Goal: Task Accomplishment & Management: Manage account settings

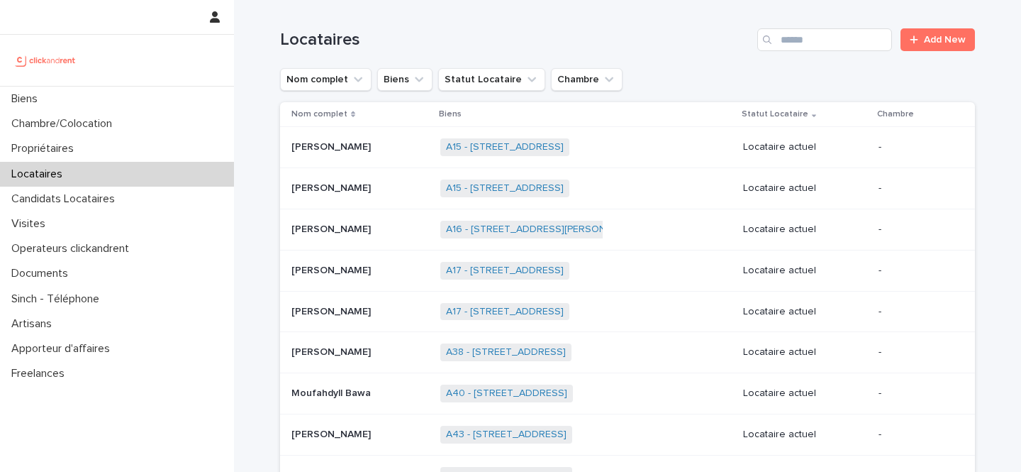
click at [801, 52] on div "Locataires Add New" at bounding box center [627, 34] width 695 height 68
click at [819, 30] on input "Search" at bounding box center [824, 39] width 135 height 23
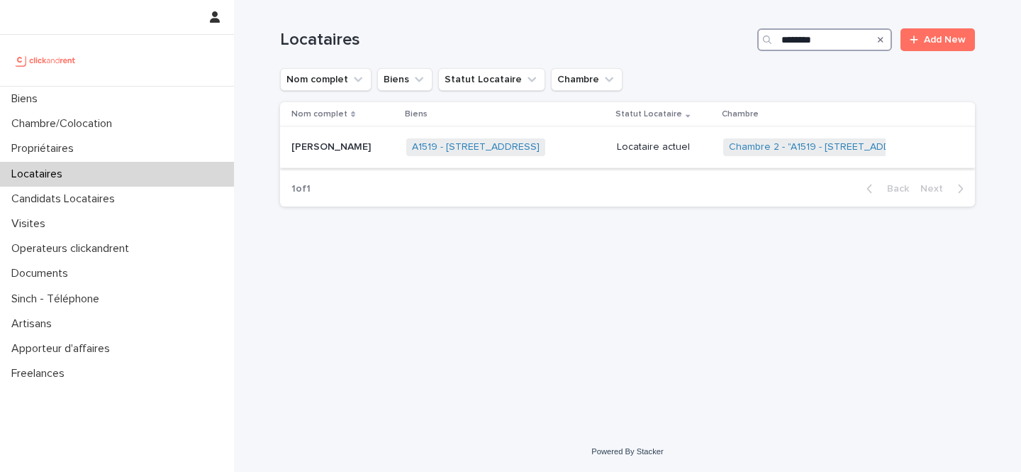
type input "********"
click at [681, 167] on td "Locataire actuel" at bounding box center [664, 147] width 106 height 41
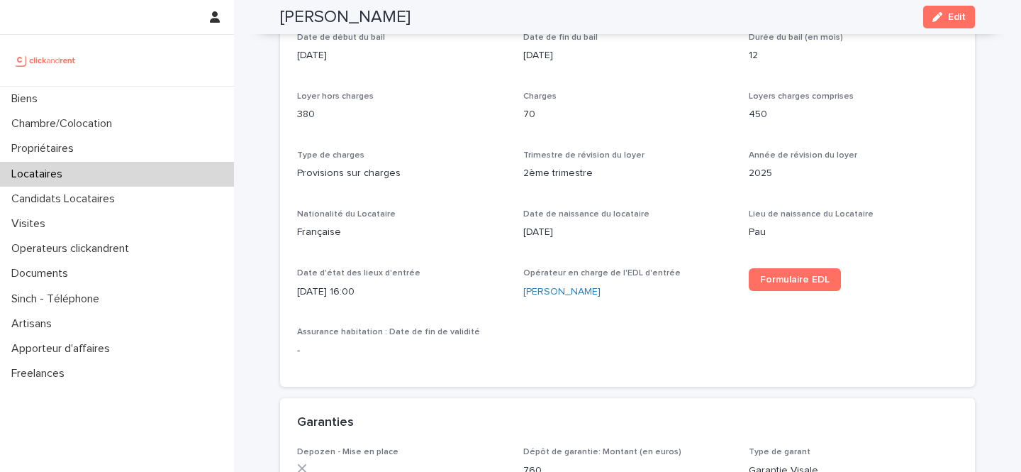
scroll to position [480, 0]
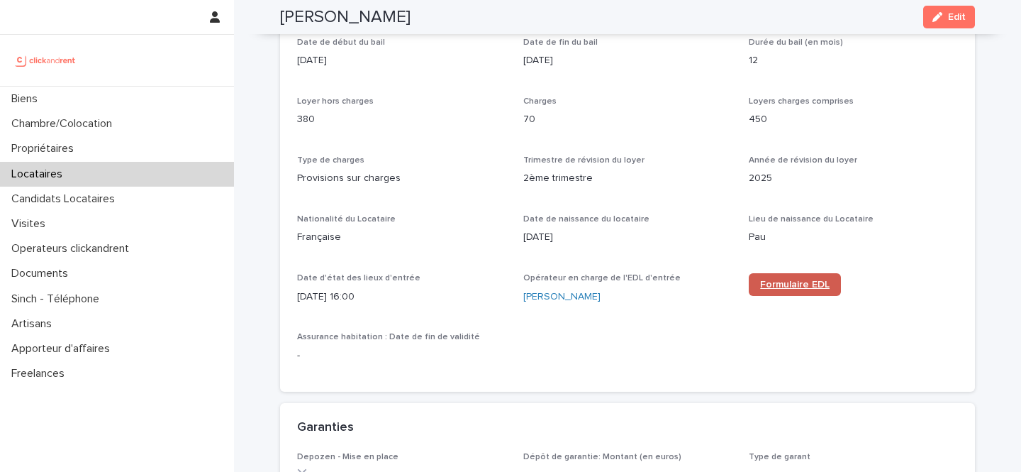
click at [779, 286] on span "Formulaire EDL" at bounding box center [794, 284] width 69 height 10
click at [84, 172] on div "Locataires" at bounding box center [117, 174] width 234 height 25
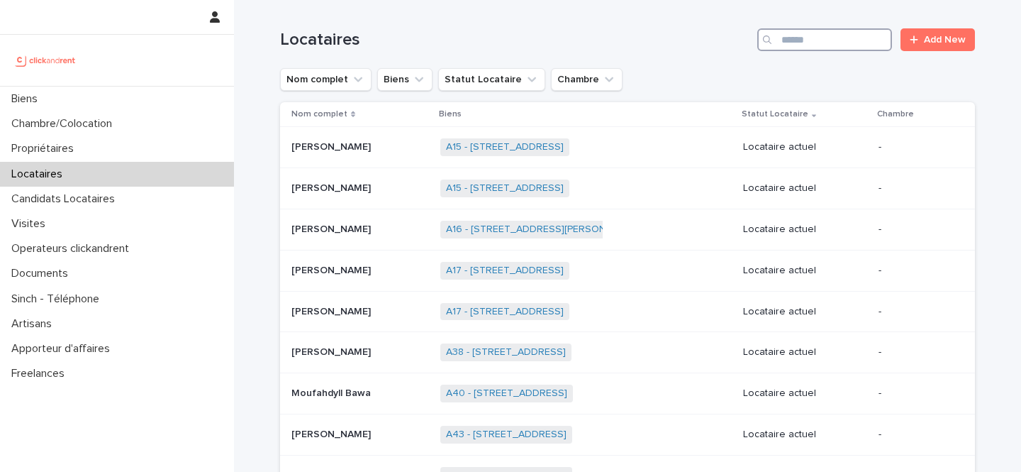
click at [823, 49] on input "Search" at bounding box center [824, 39] width 135 height 23
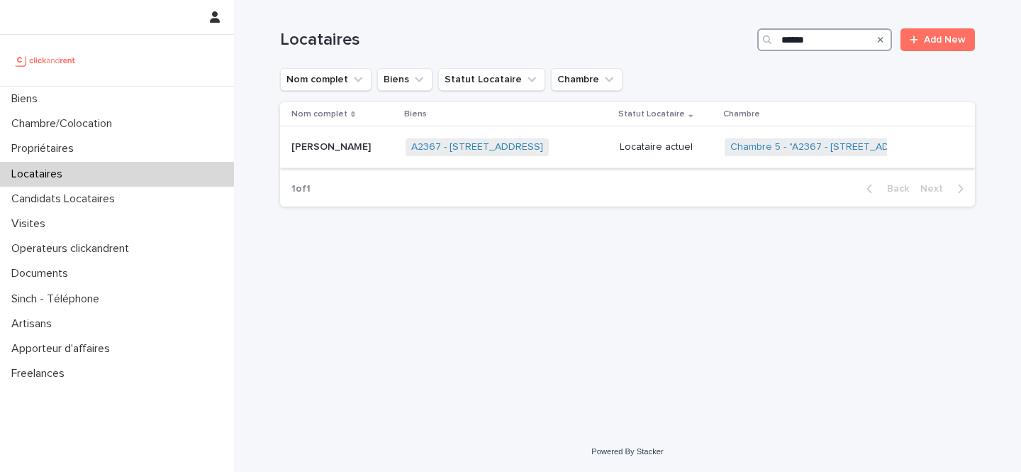
type input "******"
click at [369, 145] on p "Selina Delavictoire" at bounding box center [332, 145] width 82 height 15
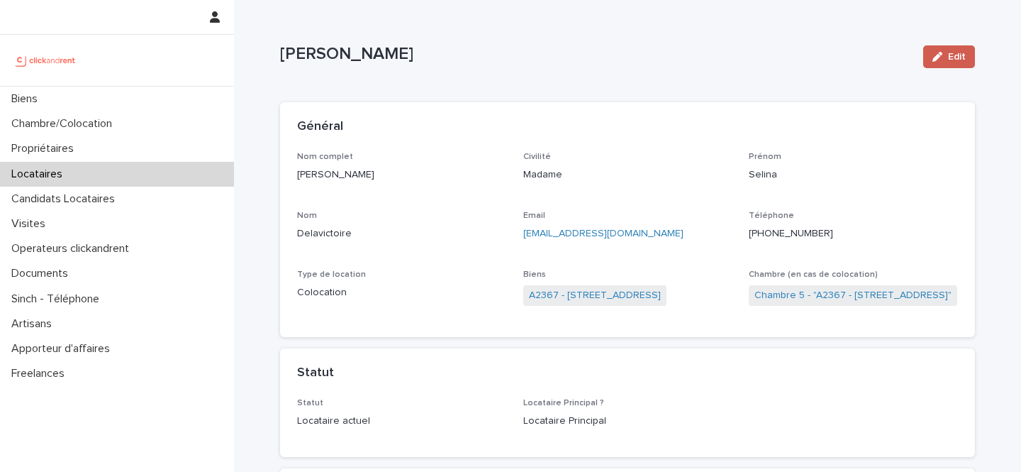
click at [935, 60] on icon "button" at bounding box center [937, 57] width 10 height 10
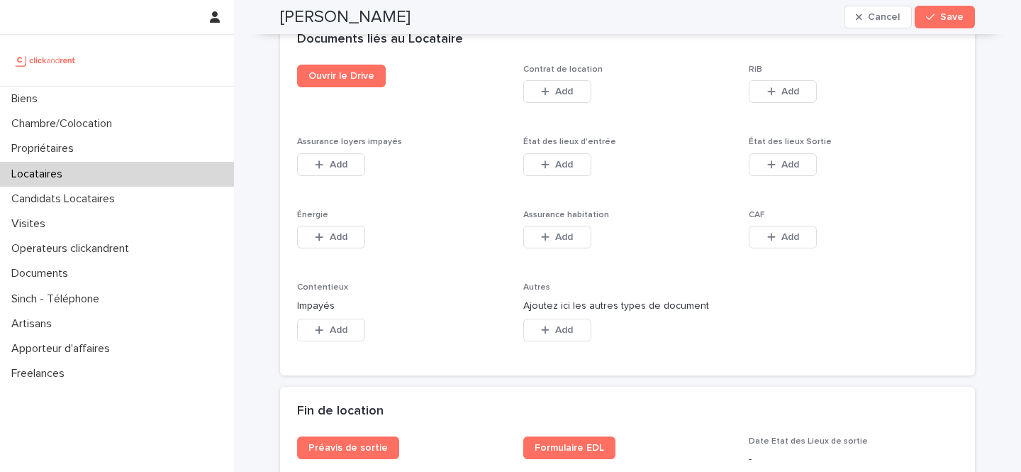
scroll to position [2382, 0]
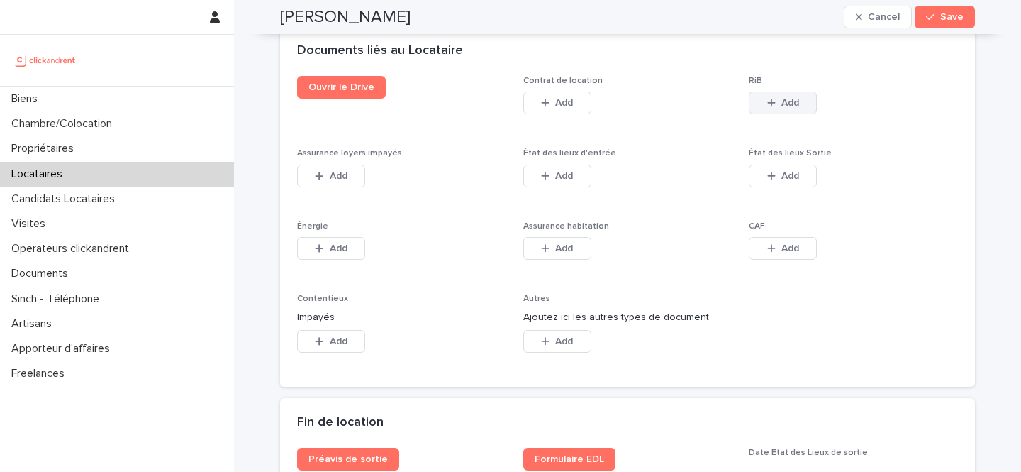
click at [782, 97] on button "Add" at bounding box center [783, 102] width 68 height 23
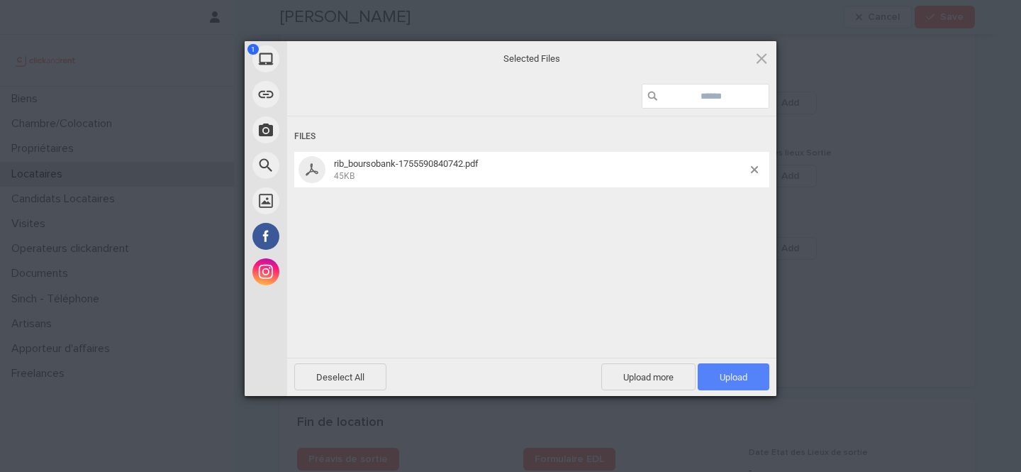
click at [707, 371] on span "Upload 1" at bounding box center [734, 376] width 72 height 27
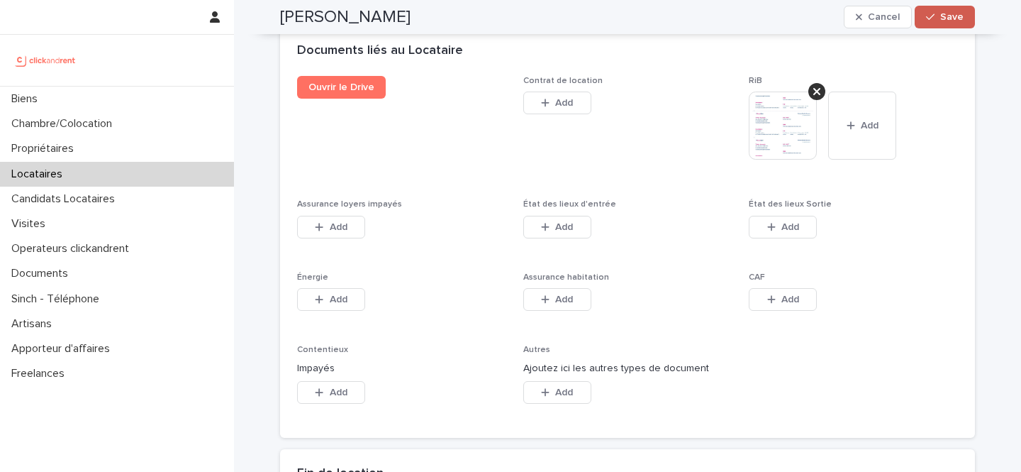
click at [939, 22] on button "Save" at bounding box center [945, 17] width 60 height 23
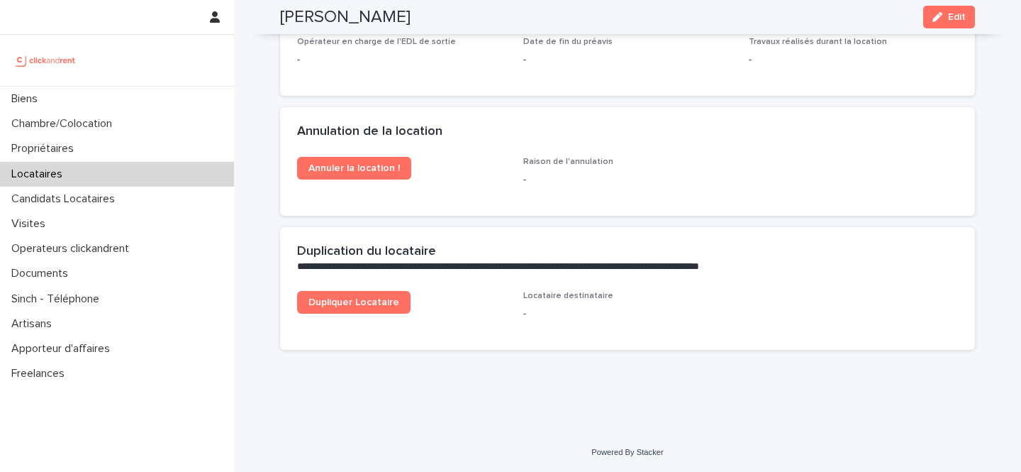
scroll to position [2007, 0]
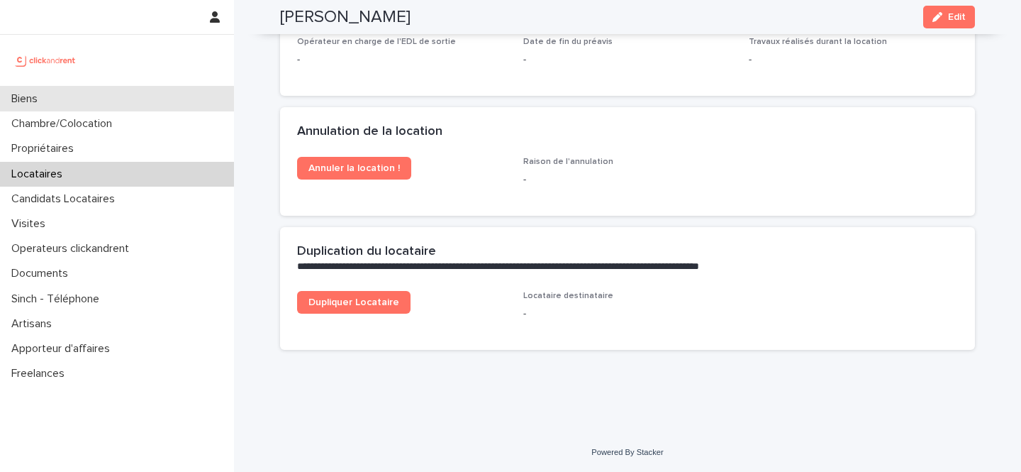
click at [108, 91] on div "Biens" at bounding box center [117, 99] width 234 height 25
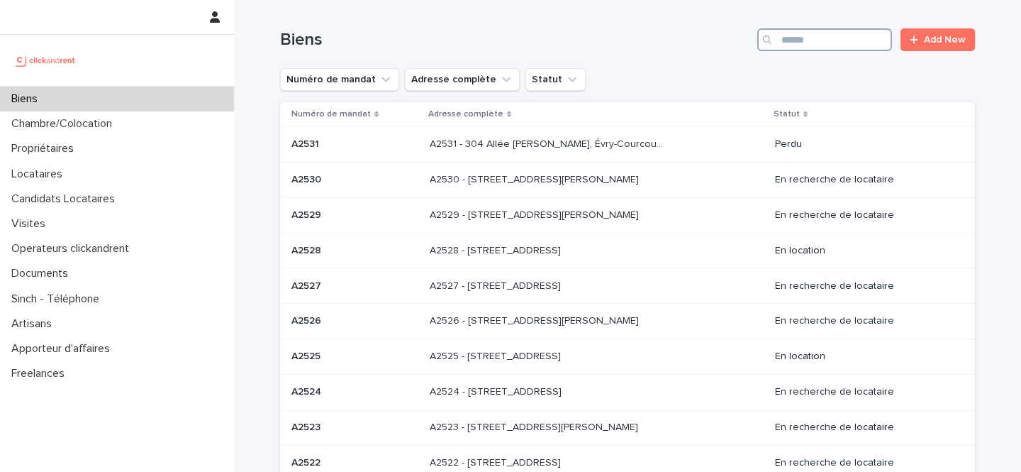
click at [828, 33] on input "Search" at bounding box center [824, 39] width 135 height 23
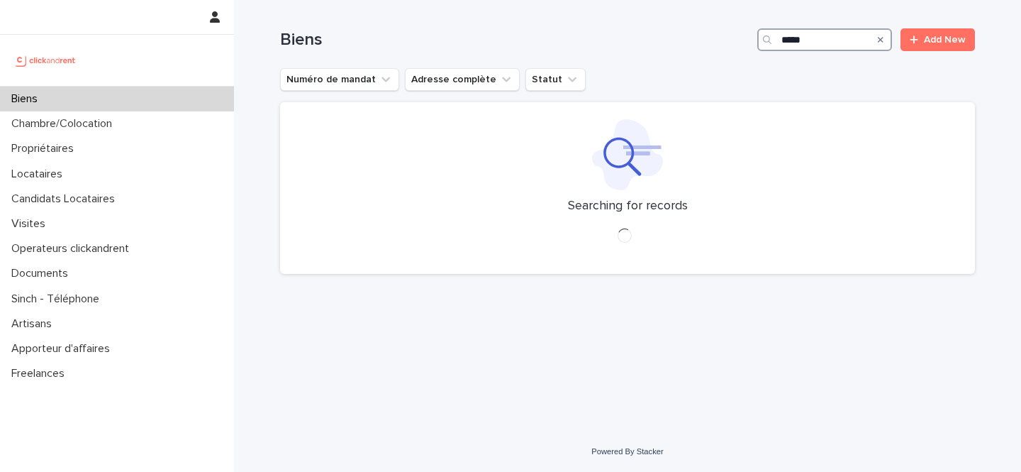
type input "*****"
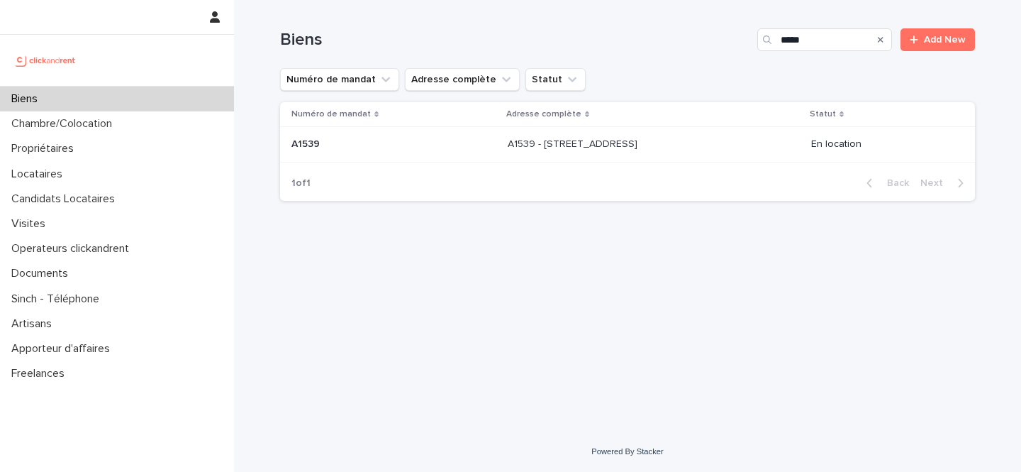
click at [608, 149] on p "A1539 - 13 Rue Du Mont Dore, Toulouse 31100" at bounding box center [574, 142] width 133 height 15
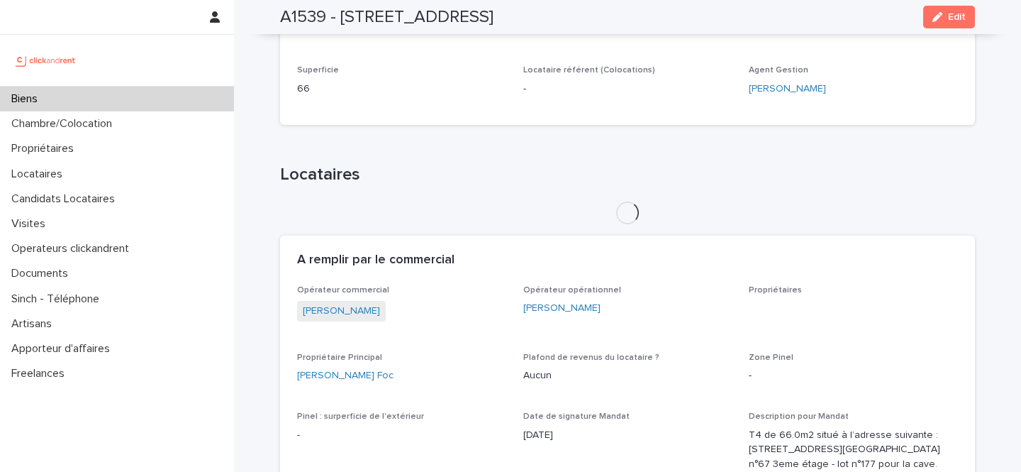
scroll to position [398, 0]
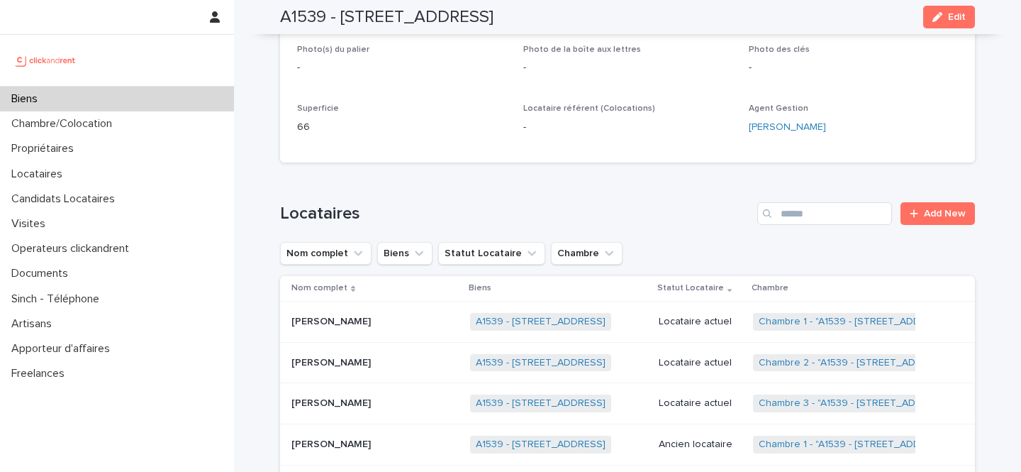
click at [287, 23] on h2 "A1539 - 13 Rue Du Mont Dore, Toulouse 31100" at bounding box center [386, 17] width 213 height 21
copy h2 "A1539"
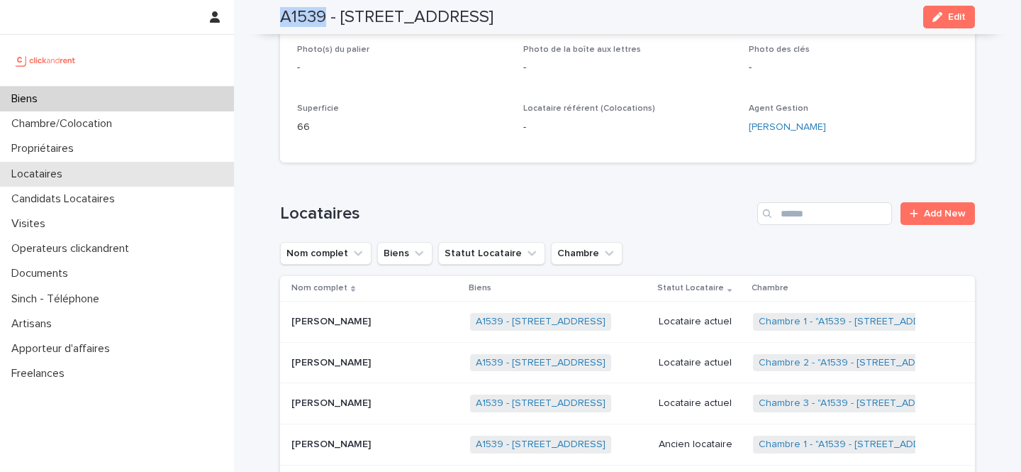
click at [77, 165] on div "Locataires" at bounding box center [117, 174] width 234 height 25
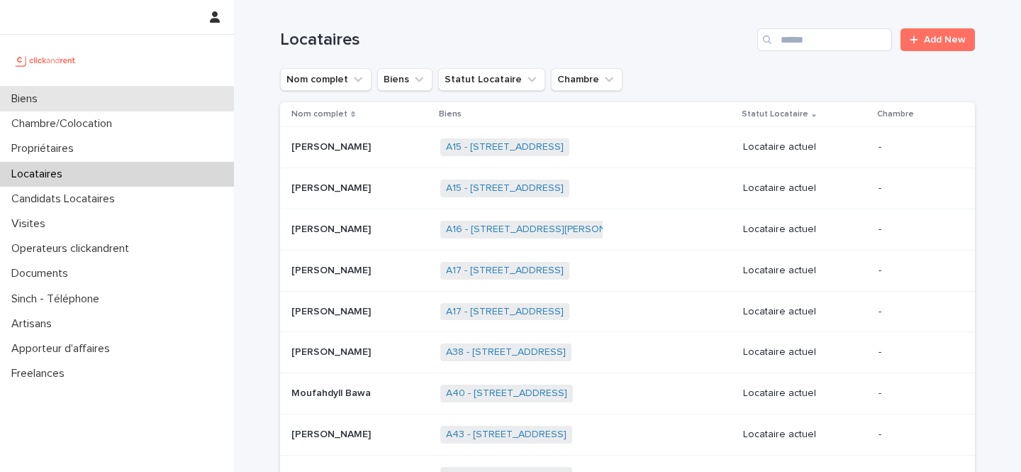
click at [100, 104] on div "Biens" at bounding box center [117, 99] width 234 height 25
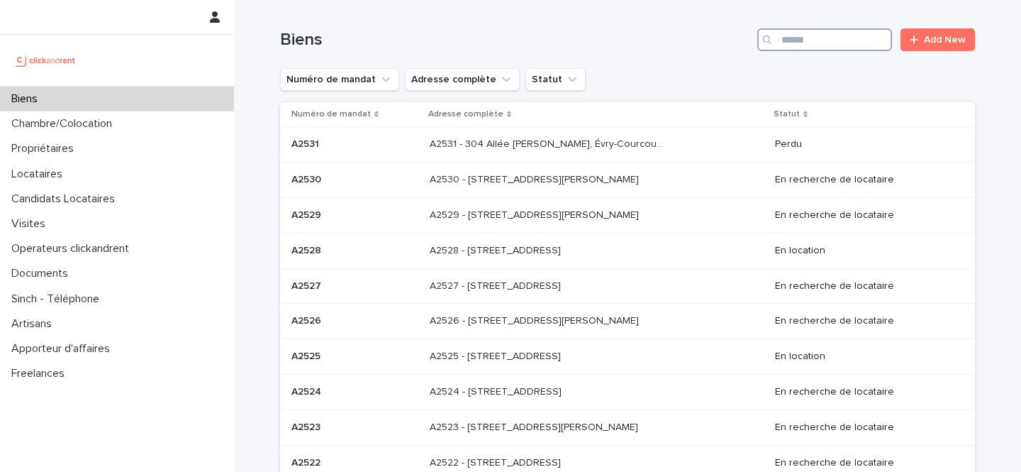
click at [796, 39] on input "Search" at bounding box center [824, 39] width 135 height 23
paste input "*****"
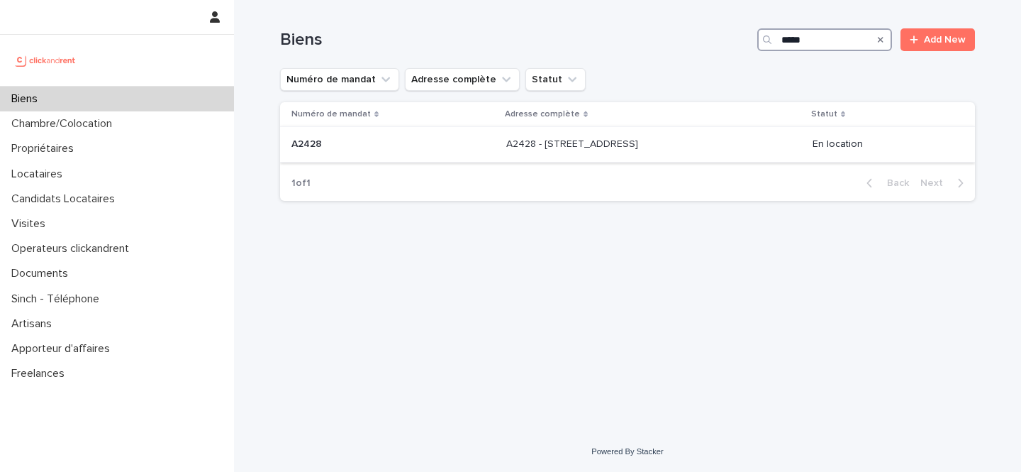
type input "*****"
click at [675, 156] on div "A2428 - 7 rue des châteaux Brûloirs, Cergy 95000 A2428 - 7 rue des châteaux Brû…" at bounding box center [653, 144] width 295 height 23
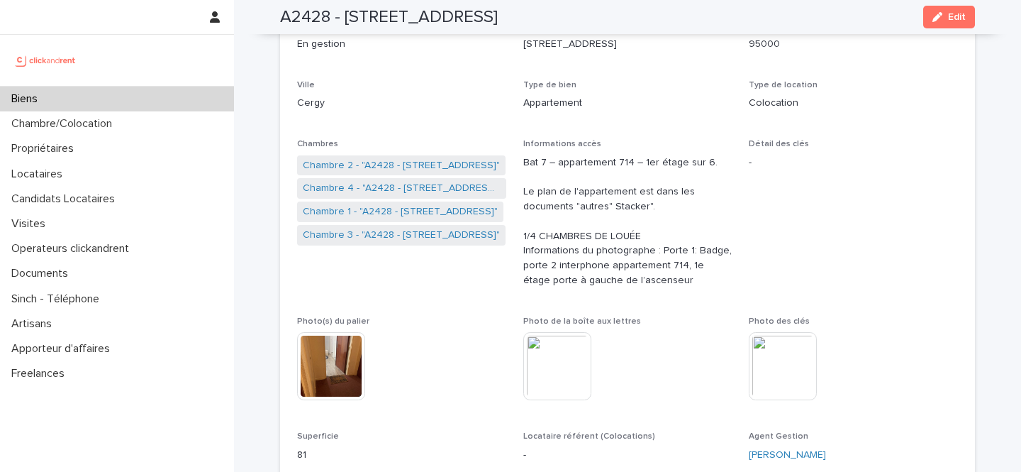
scroll to position [195, 0]
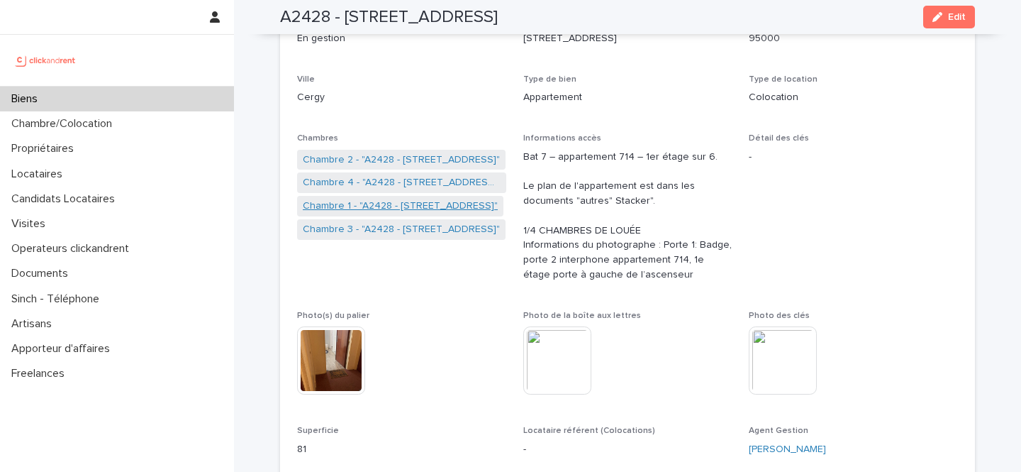
click at [435, 206] on link "Chambre 1 - "A2428 - 7 rue des châteaux Brûloirs, Cergy 95000"" at bounding box center [400, 206] width 195 height 15
click at [438, 159] on link "Chambre 2 - "A2428 - 7 rue des châteaux Brûloirs, Cergy 95000"" at bounding box center [401, 159] width 197 height 15
click at [443, 180] on link "Chambre 4 - "A2428 - 7 rue des châteaux Brûloirs, Cergy 95000"" at bounding box center [402, 182] width 198 height 15
click at [404, 160] on link "Chambre 3 - "A2428 - [STREET_ADDRESS]"" at bounding box center [401, 159] width 197 height 15
click at [113, 96] on div "Biens" at bounding box center [117, 99] width 234 height 25
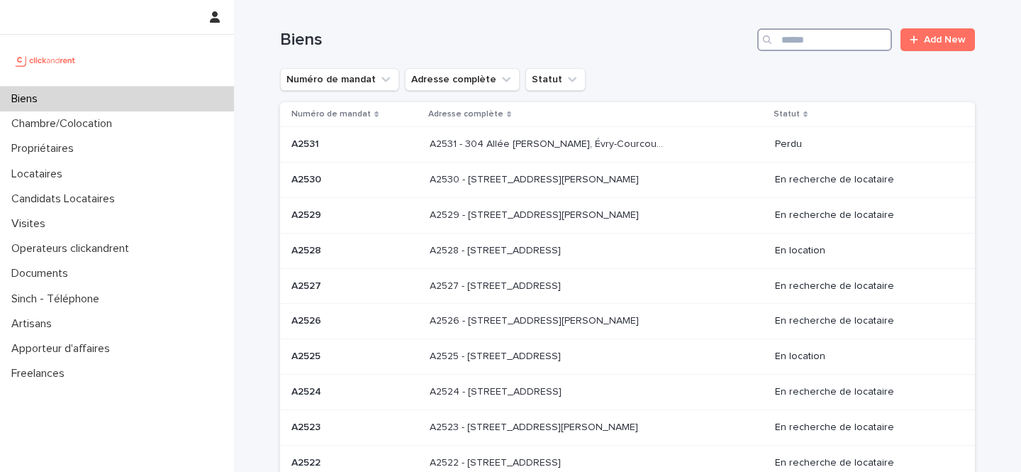
click at [798, 41] on input "Search" at bounding box center [824, 39] width 135 height 23
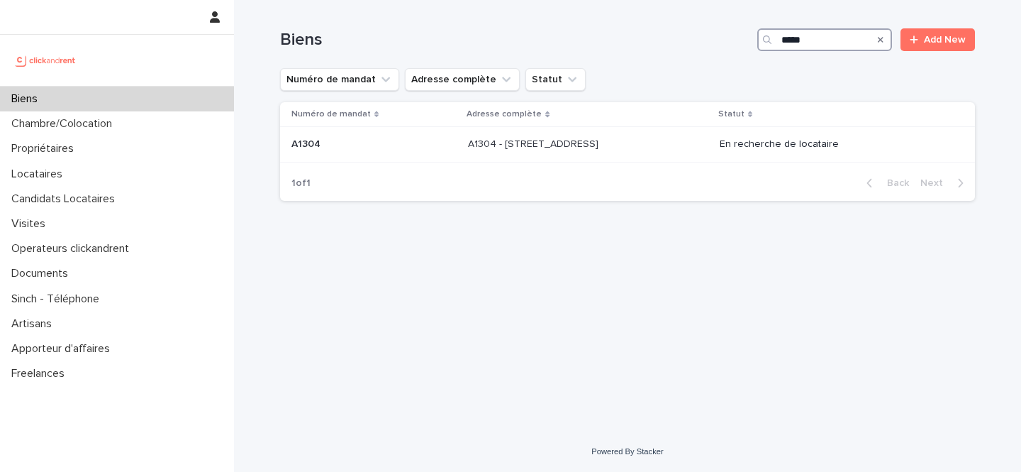
type input "*****"
click at [632, 164] on div "Numéro de mandat Adresse complète Statut A1304 A1304 A1304 - 49bis Boulevard Be…" at bounding box center [627, 133] width 695 height 63
click at [655, 142] on p at bounding box center [586, 144] width 236 height 12
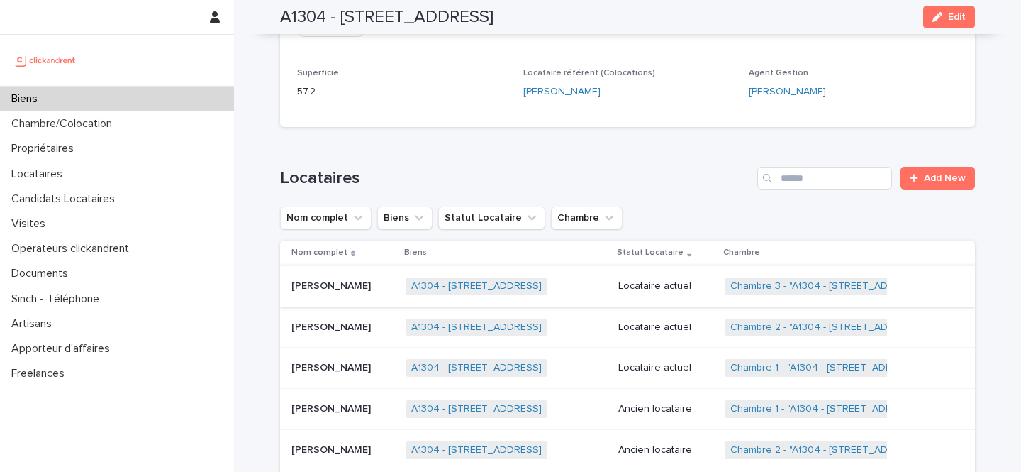
scroll to position [613, 0]
click at [326, 291] on p "Guillaume Gueyraud" at bounding box center [332, 283] width 82 height 15
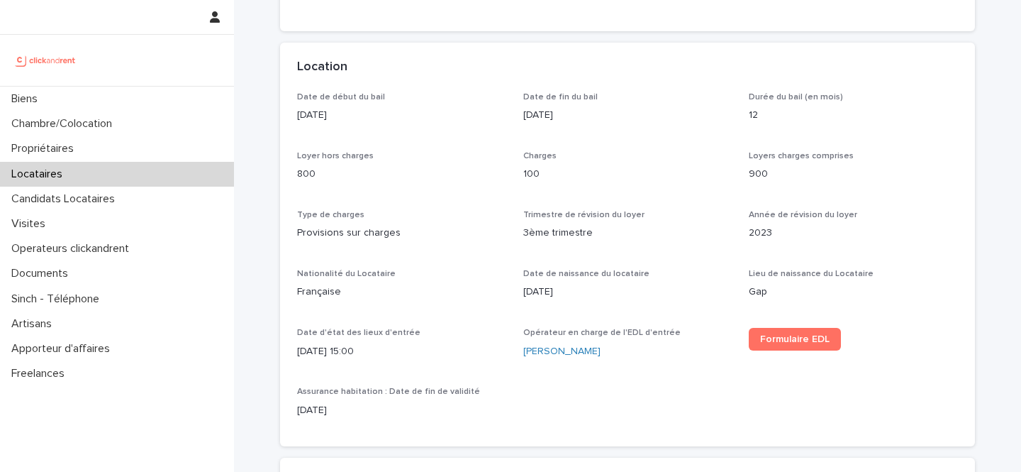
scroll to position [584, 0]
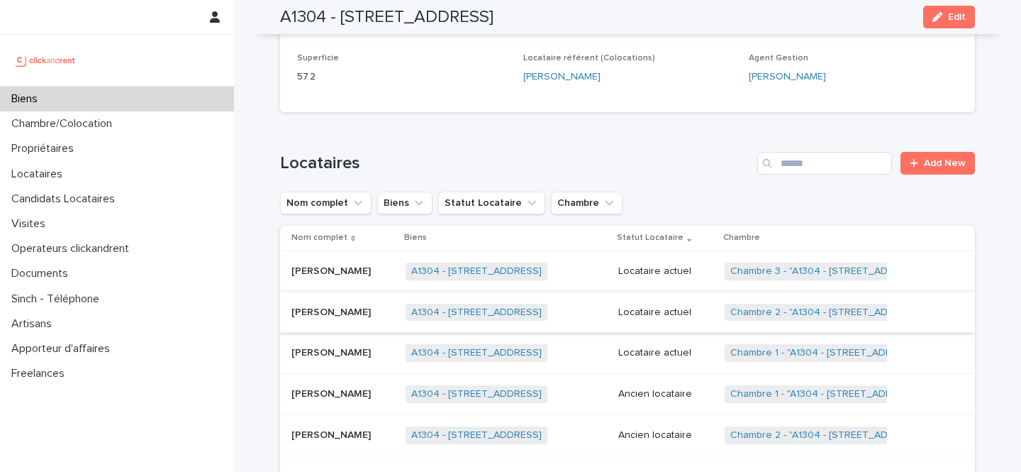
scroll to position [627, 0]
click at [340, 358] on p "Mathéo Bobin" at bounding box center [332, 350] width 82 height 15
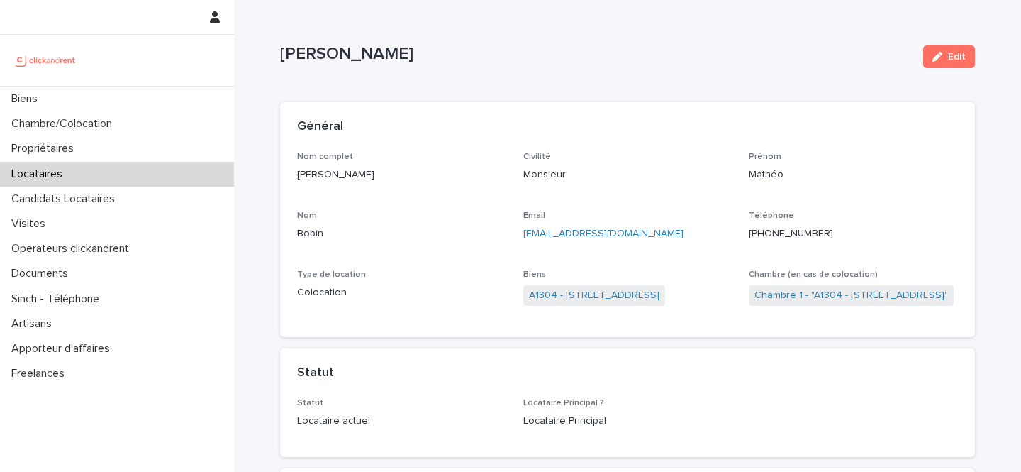
click at [403, 235] on p "Bobin" at bounding box center [401, 233] width 209 height 15
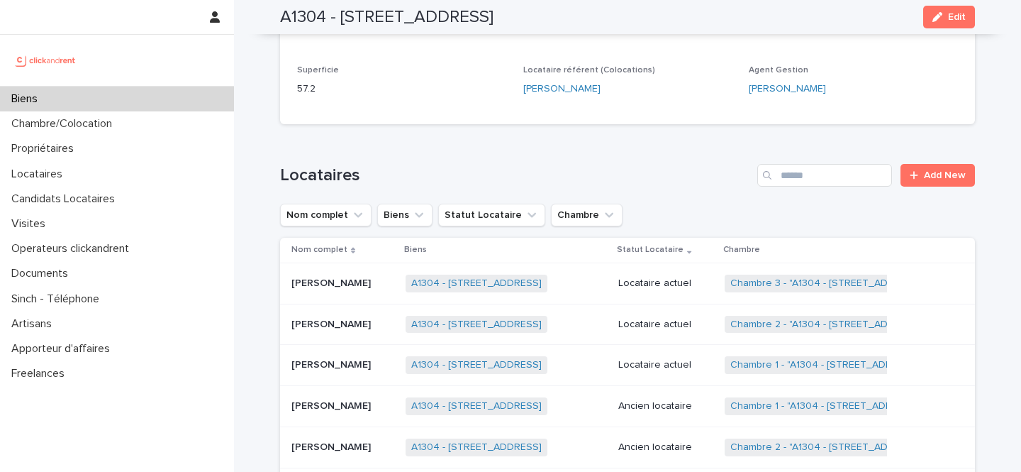
scroll to position [647, 0]
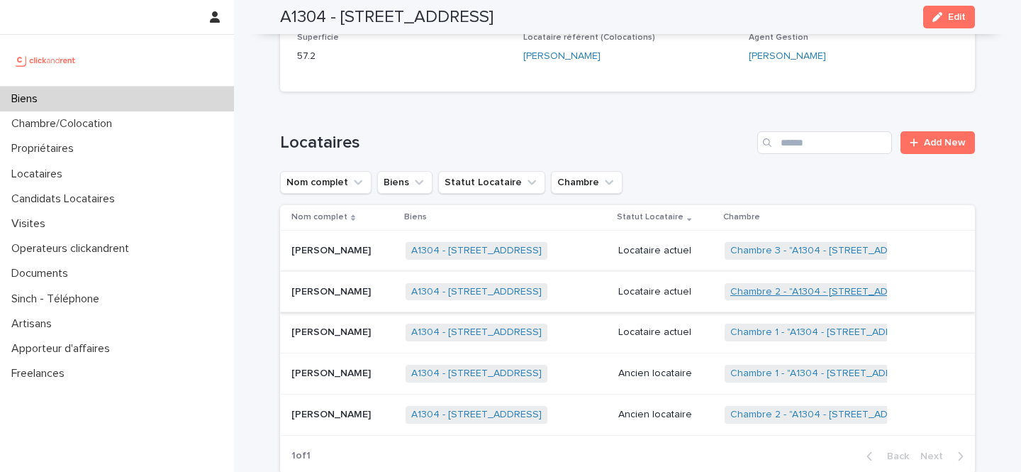
click at [798, 298] on link "Chambre 2 - "A1304 - 49bis Boulevard Bessières, Paris 75017"" at bounding box center [828, 292] width 196 height 12
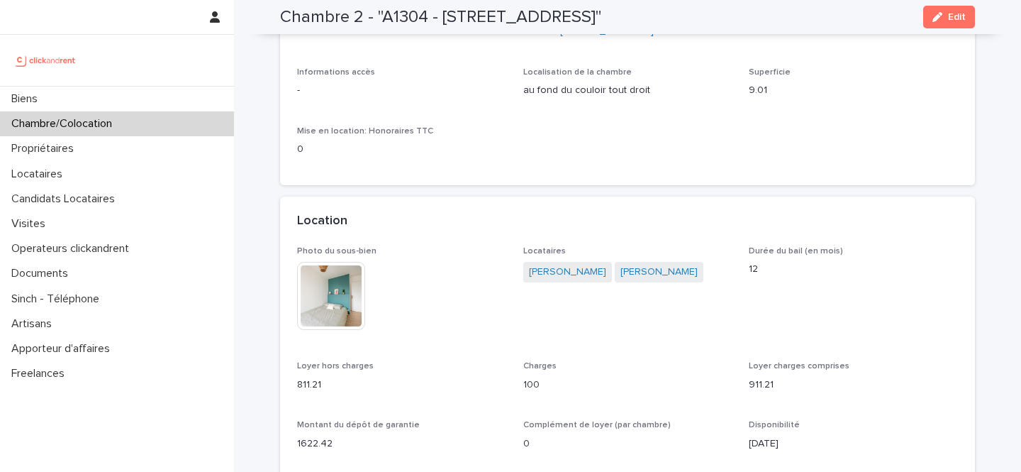
scroll to position [135, 0]
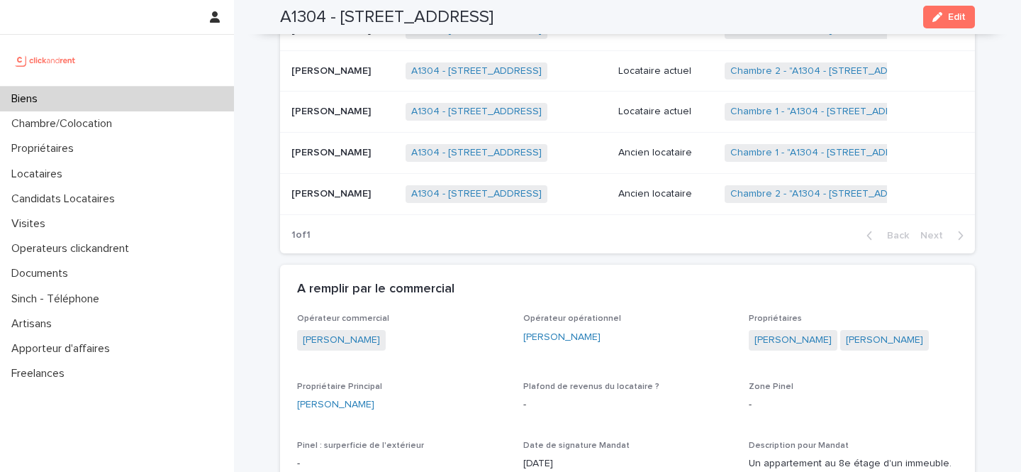
scroll to position [812, 0]
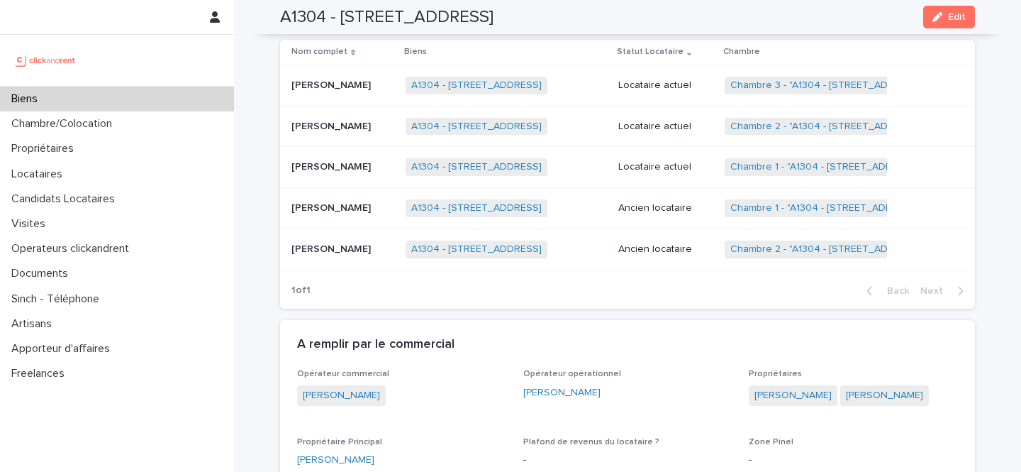
click at [358, 133] on p "Jean Marc Tapié" at bounding box center [332, 125] width 82 height 15
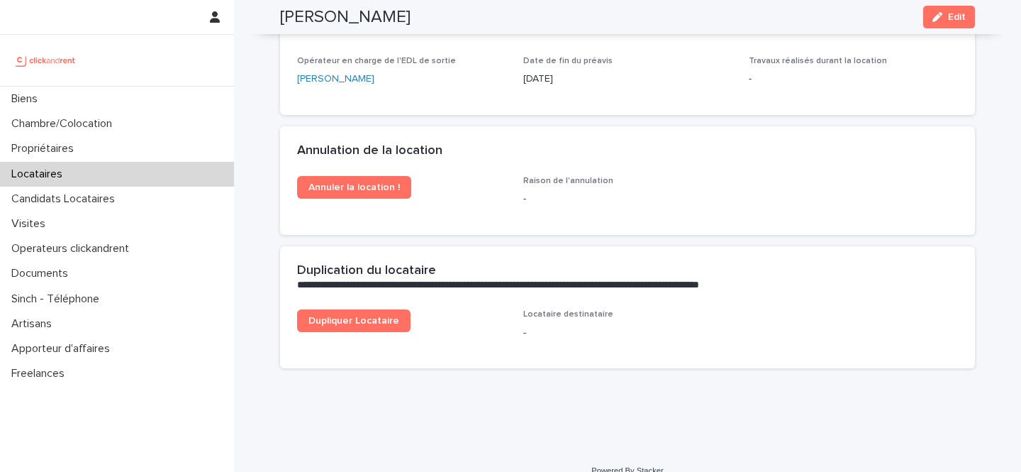
scroll to position [1742, 0]
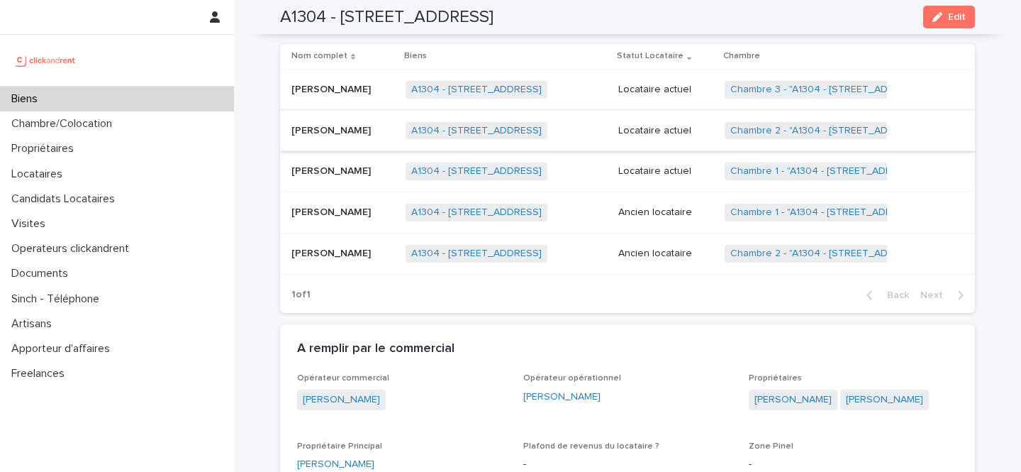
scroll to position [806, 0]
click at [347, 179] on p "Mathéo Bobin" at bounding box center [332, 171] width 82 height 15
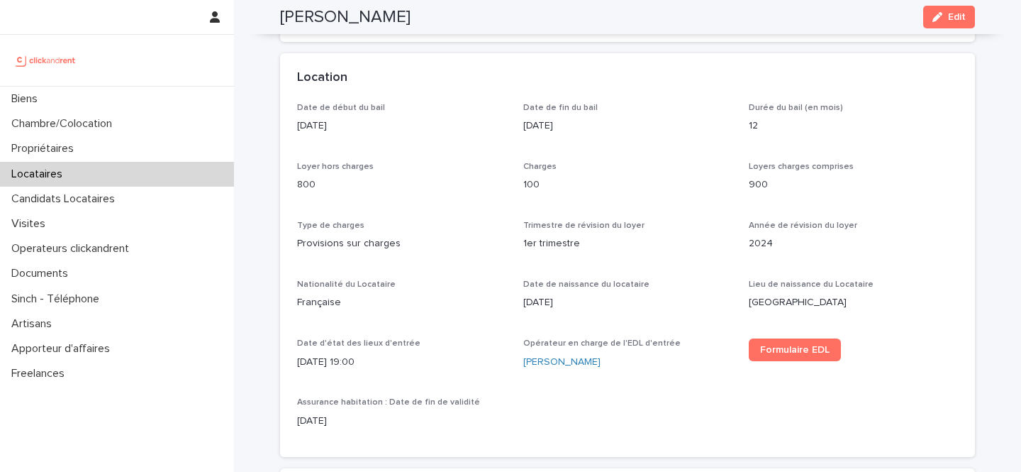
scroll to position [376, 0]
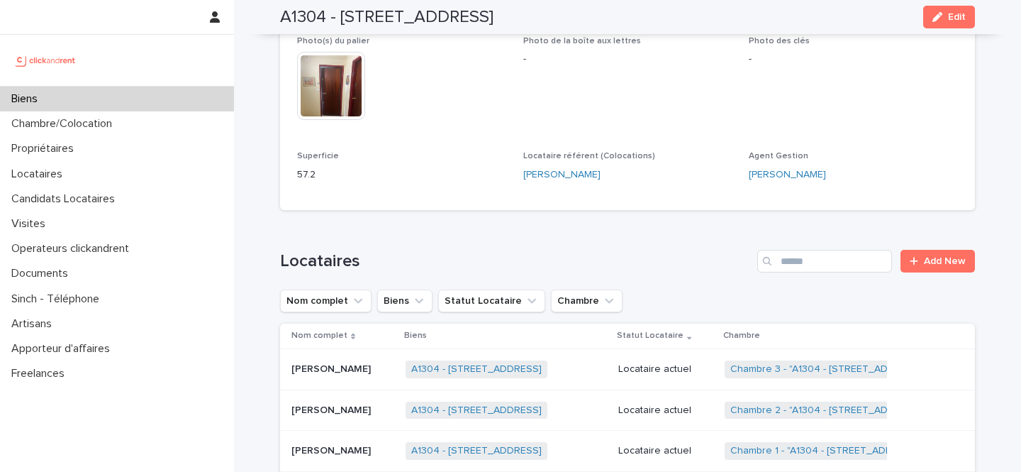
scroll to position [567, 0]
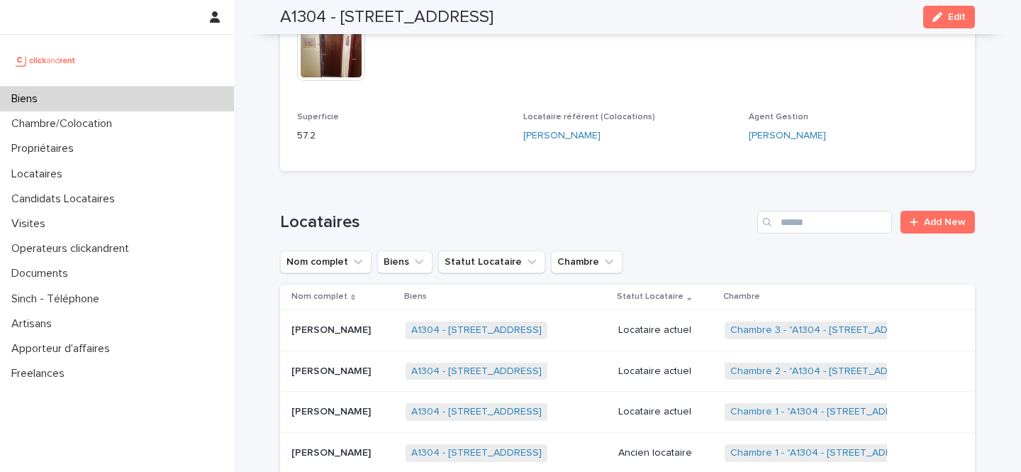
click at [327, 350] on td "Guillaume Gueyraud Guillaume Gueyraud" at bounding box center [340, 329] width 120 height 41
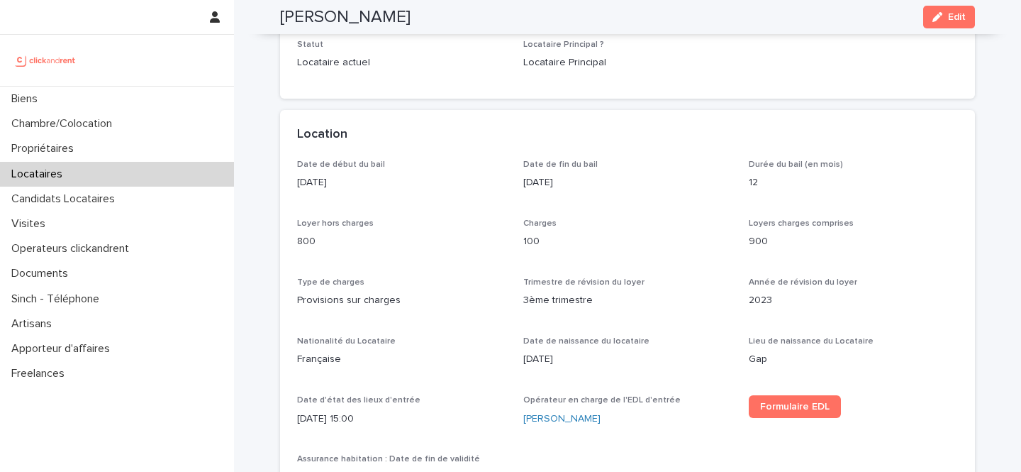
scroll to position [364, 0]
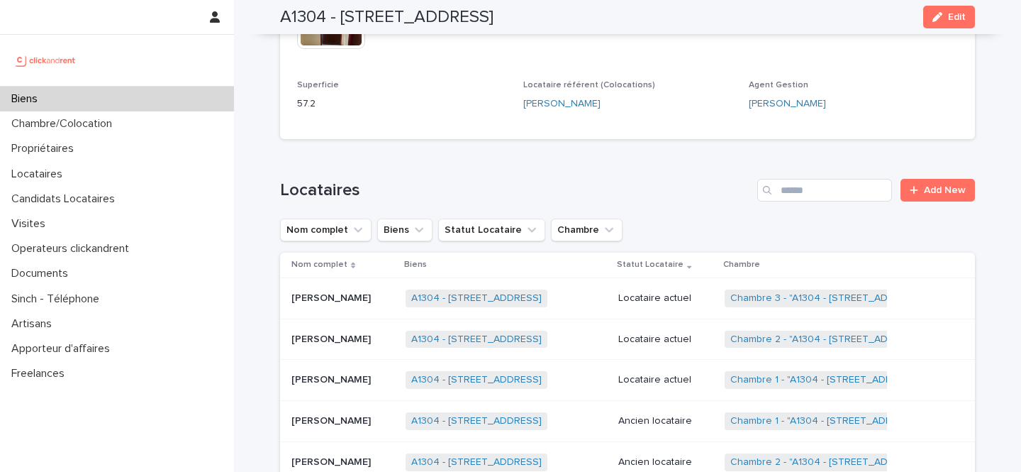
scroll to position [623, 0]
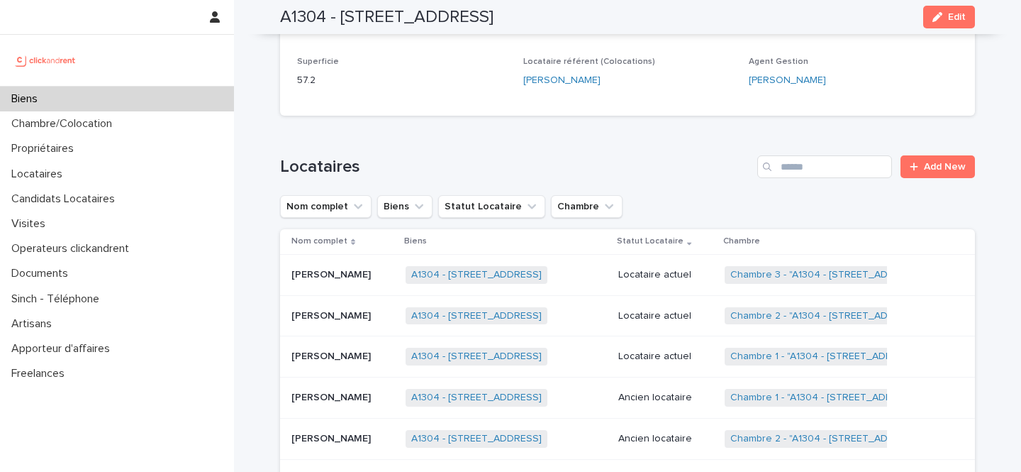
click at [352, 322] on p "Jean Marc Tapié" at bounding box center [332, 314] width 82 height 15
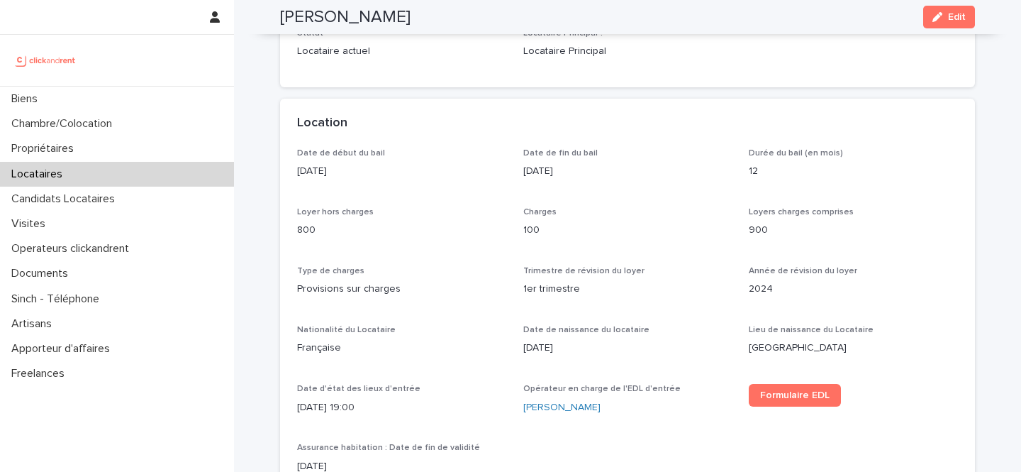
scroll to position [340, 0]
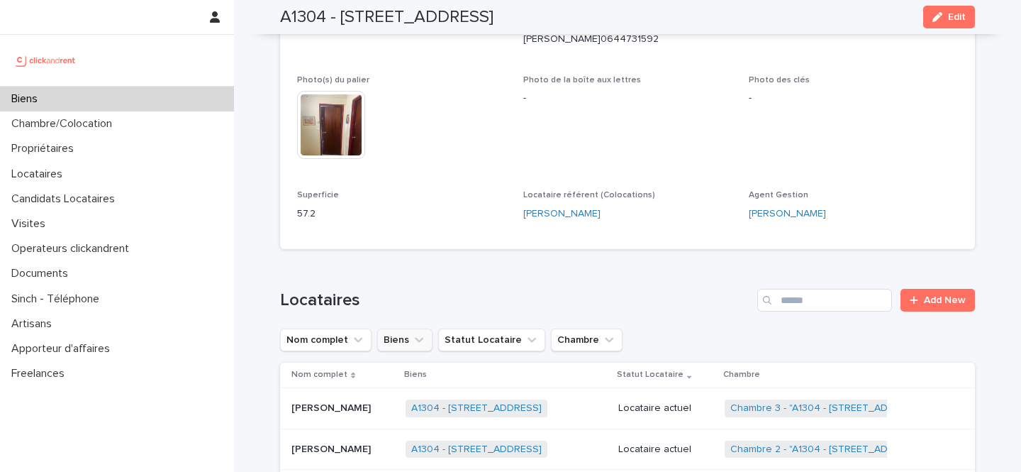
scroll to position [488, 0]
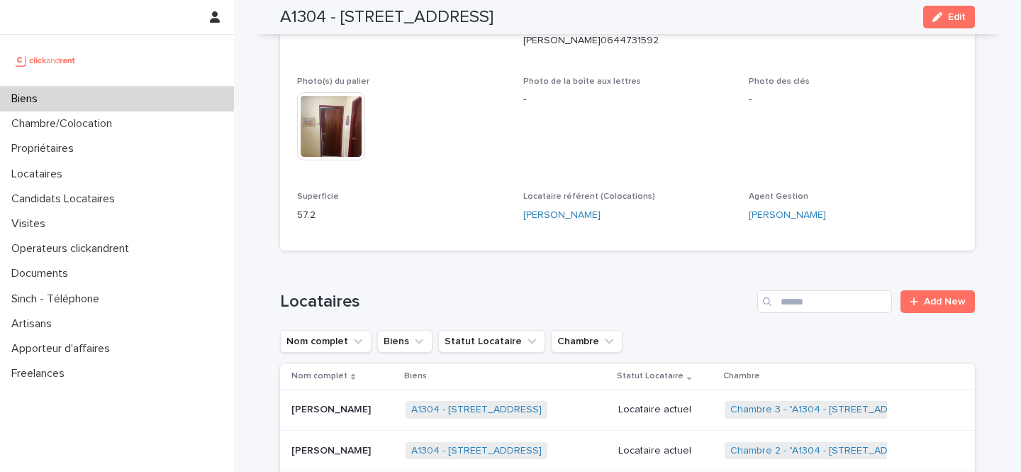
click at [333, 416] on p "Guillaume Gueyraud" at bounding box center [332, 408] width 82 height 15
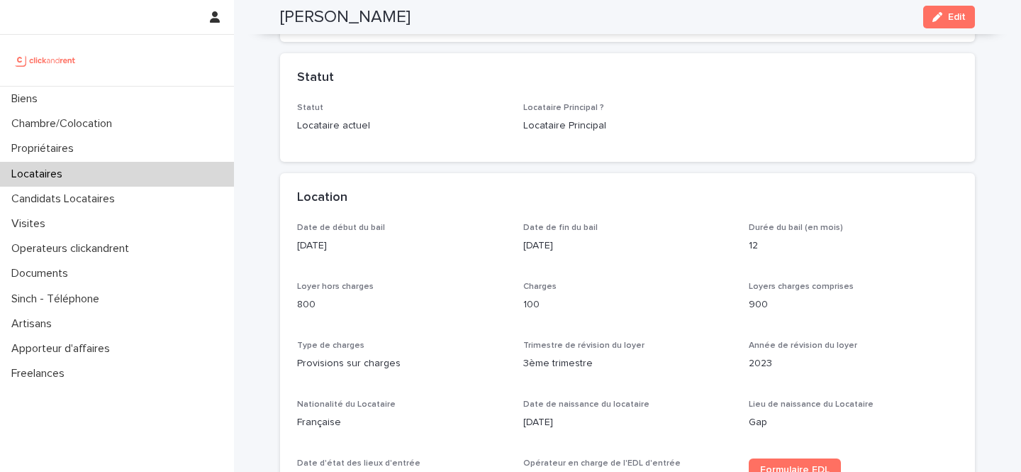
scroll to position [298, 0]
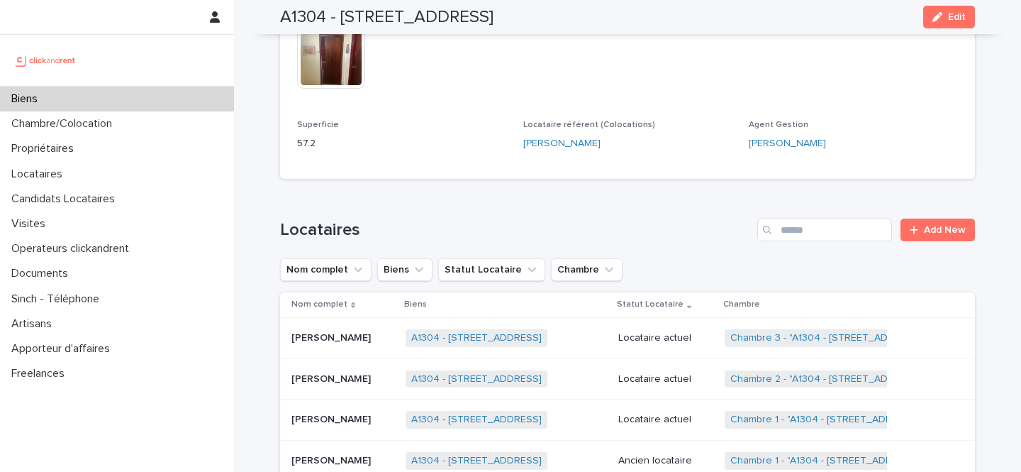
scroll to position [592, 0]
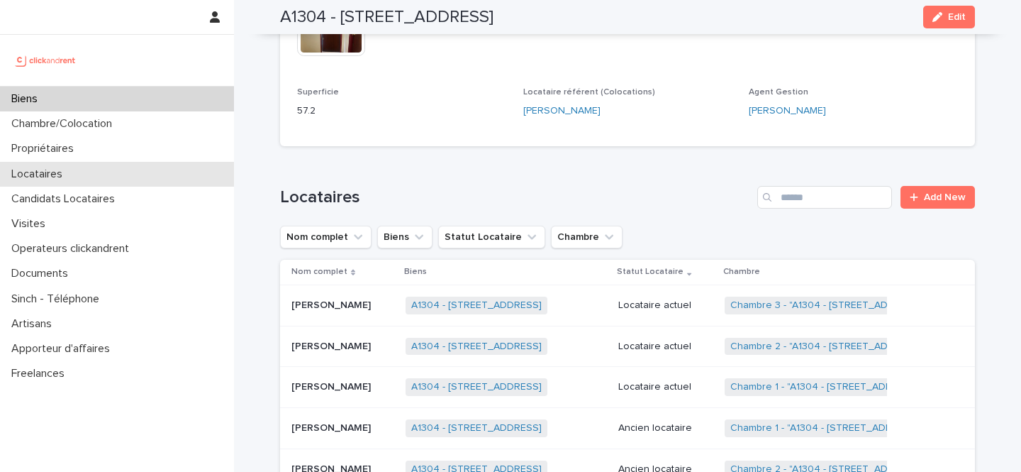
click at [128, 172] on div "Locataires" at bounding box center [117, 174] width 234 height 25
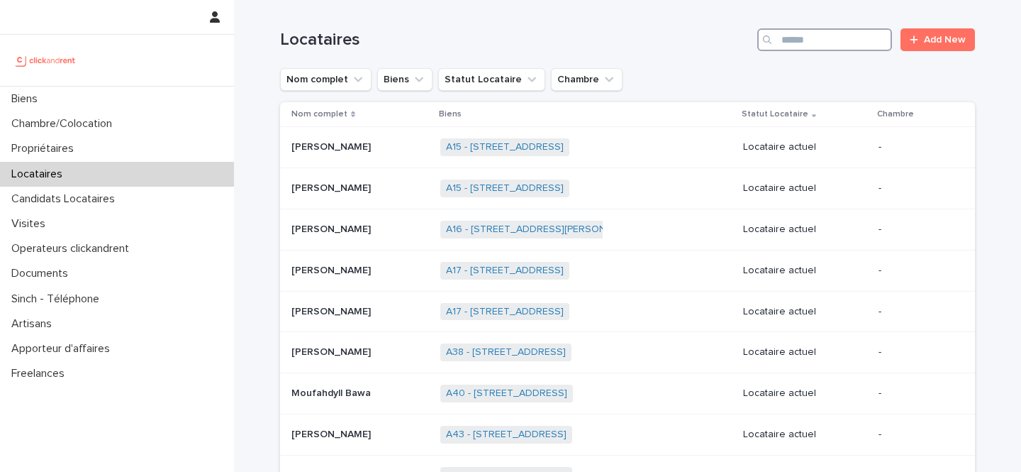
click at [857, 43] on input "Search" at bounding box center [824, 39] width 135 height 23
paste input "**********"
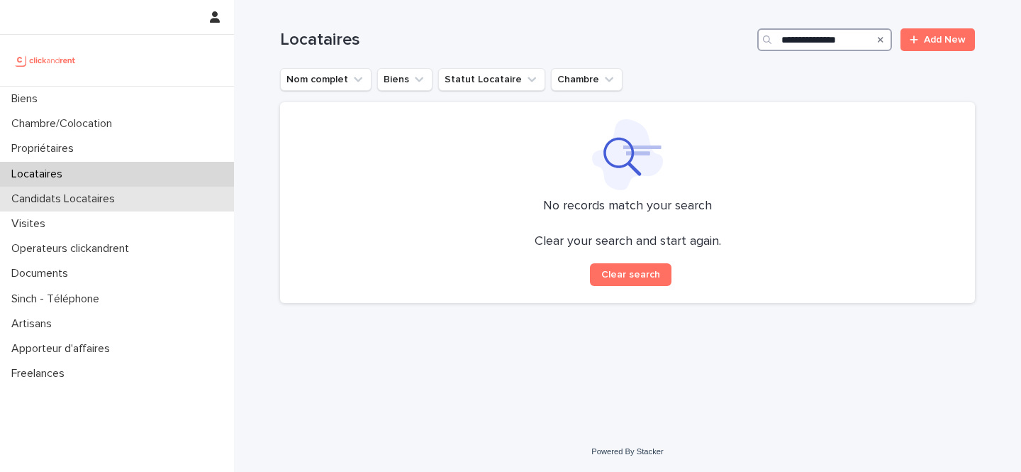
type input "**********"
click at [208, 195] on div "Candidats Locataires" at bounding box center [117, 198] width 234 height 25
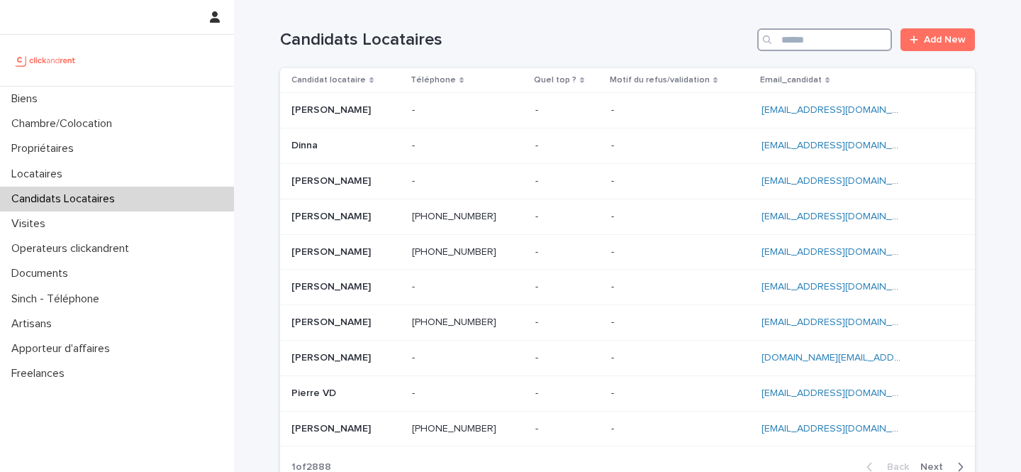
click at [791, 42] on input "Search" at bounding box center [824, 39] width 135 height 23
paste input "**********"
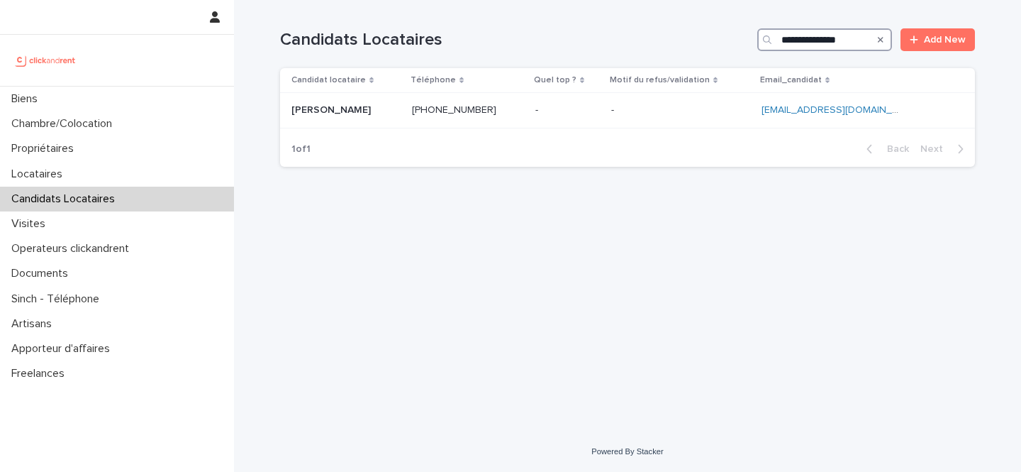
type input "**********"
click at [582, 135] on div "1 of 1 Back Next" at bounding box center [627, 148] width 695 height 35
click at [600, 115] on p at bounding box center [567, 110] width 65 height 12
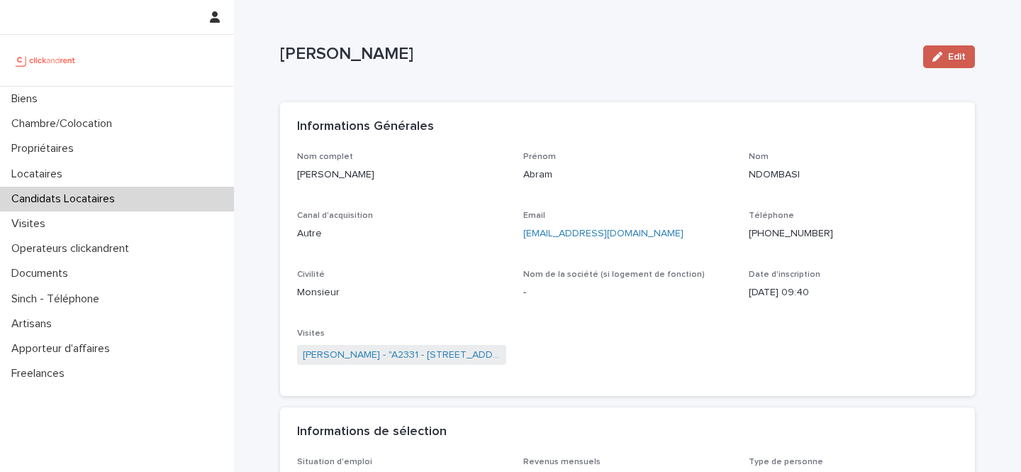
click at [931, 62] on button "Edit" at bounding box center [949, 56] width 52 height 23
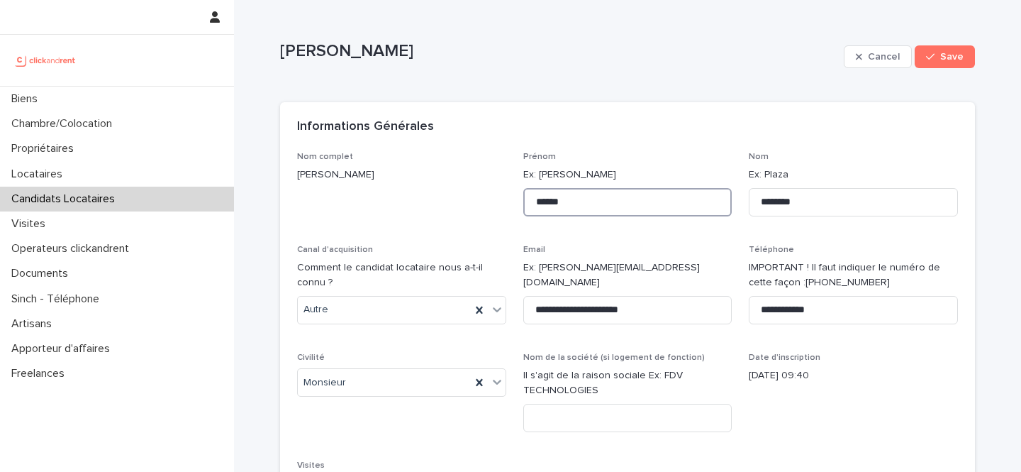
click at [661, 196] on input "*****" at bounding box center [627, 202] width 209 height 28
click at [661, 199] on input "*****" at bounding box center [627, 202] width 209 height 28
type input "*****"
click at [761, 202] on input "********" at bounding box center [853, 202] width 209 height 28
click at [952, 60] on span "Save" at bounding box center [951, 57] width 23 height 10
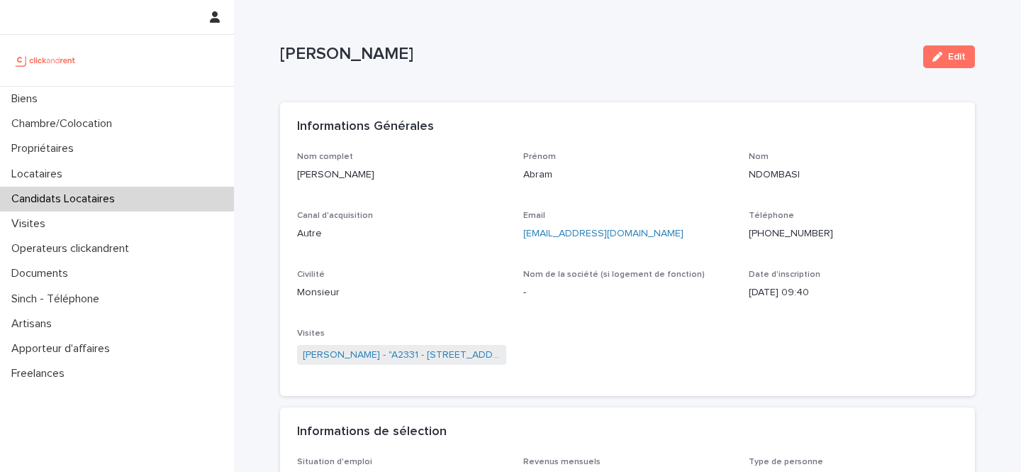
click at [389, 50] on p "Abram NDOMBASI" at bounding box center [596, 54] width 632 height 21
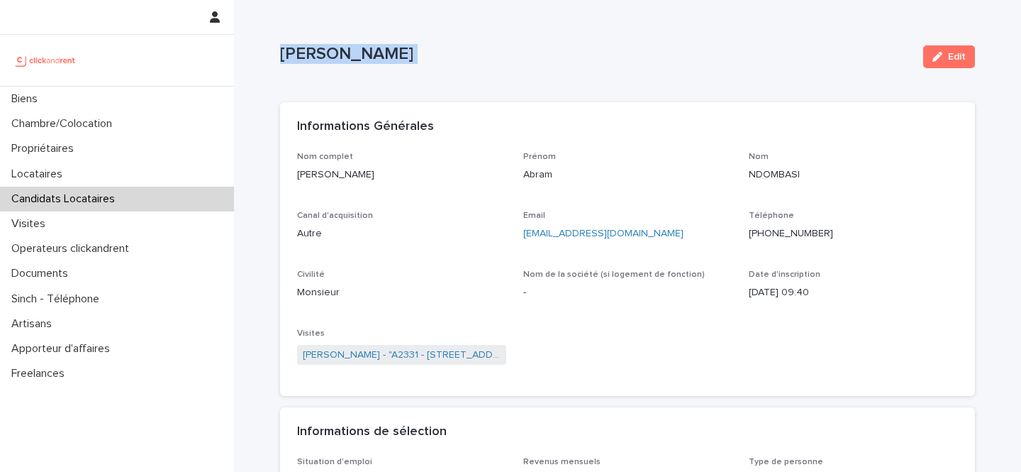
click at [389, 50] on p "Abram NDOMBASI" at bounding box center [596, 54] width 632 height 21
copy div "Abram NDOMBASI Edit Sorry, there was an error saving your record. Please try ag…"
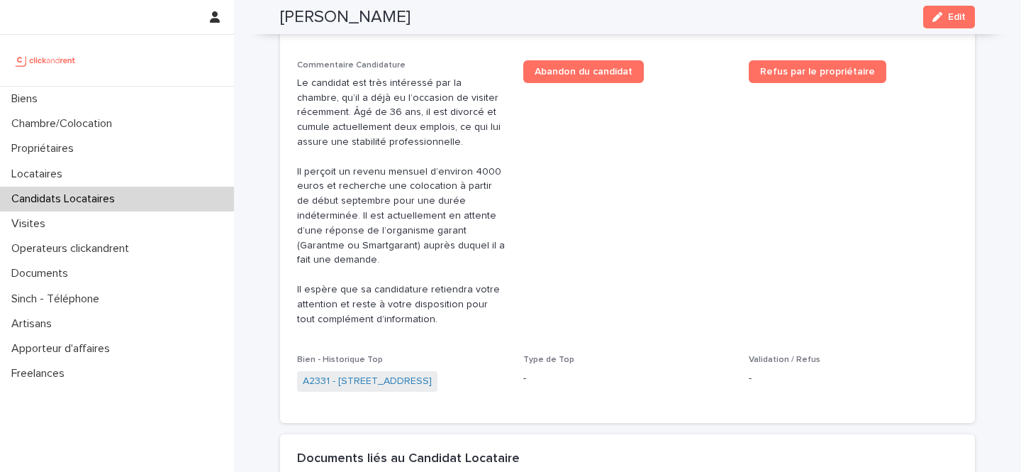
scroll to position [562, 0]
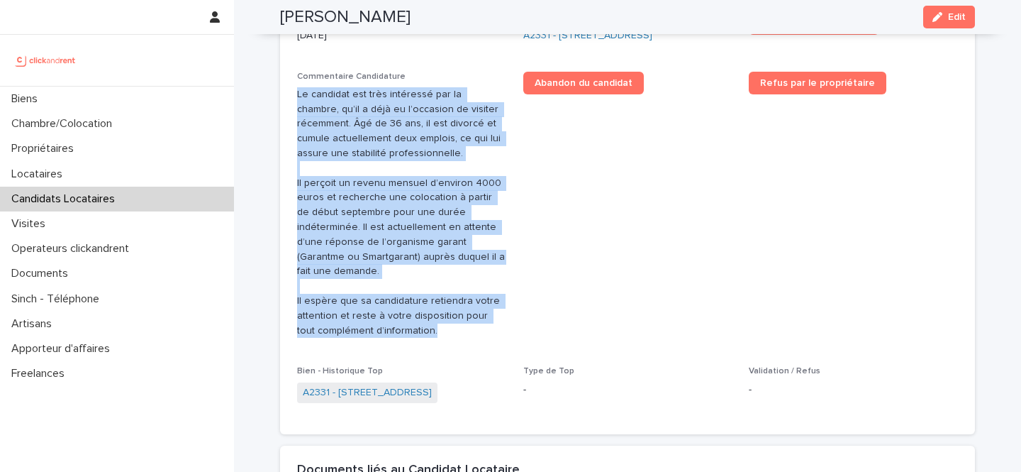
drag, startPoint x: 422, startPoint y: 318, endPoint x: 291, endPoint y: 101, distance: 252.6
click at [291, 101] on div "Situation d'emploi Salarié Revenus mensuels 4000 Type de personne Particulier S…" at bounding box center [627, 164] width 695 height 540
copy p "Le candidat est très intéressé par la chambre, qu’il a déjà eu l’occasion de vi…"
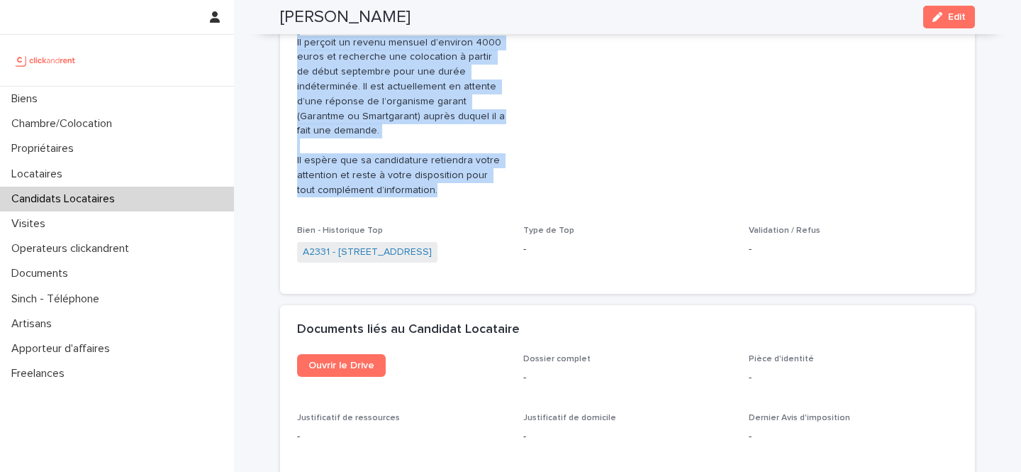
scroll to position [704, 0]
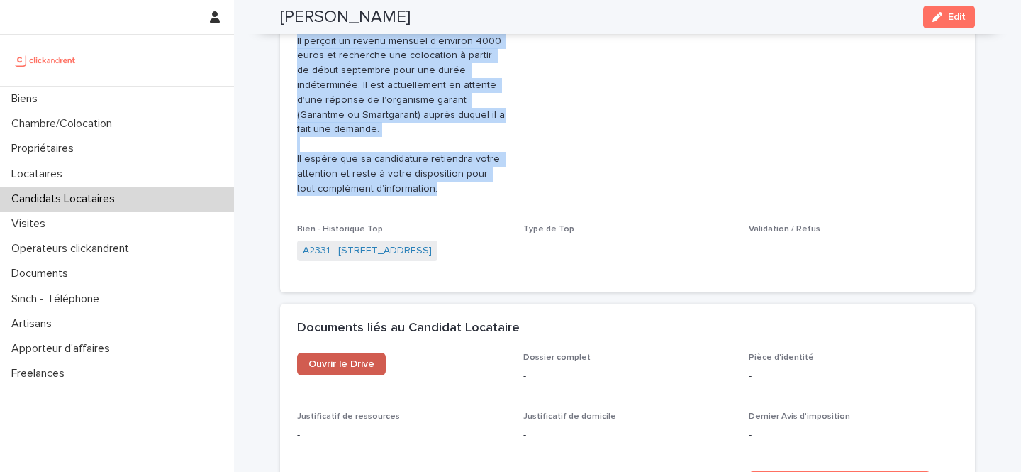
click at [361, 359] on span "Ouvrir le Drive" at bounding box center [341, 364] width 66 height 10
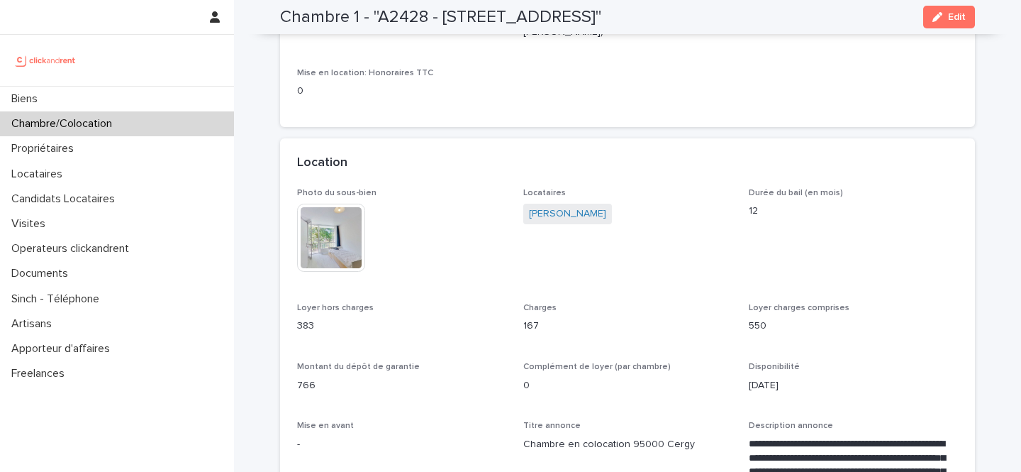
scroll to position [159, 0]
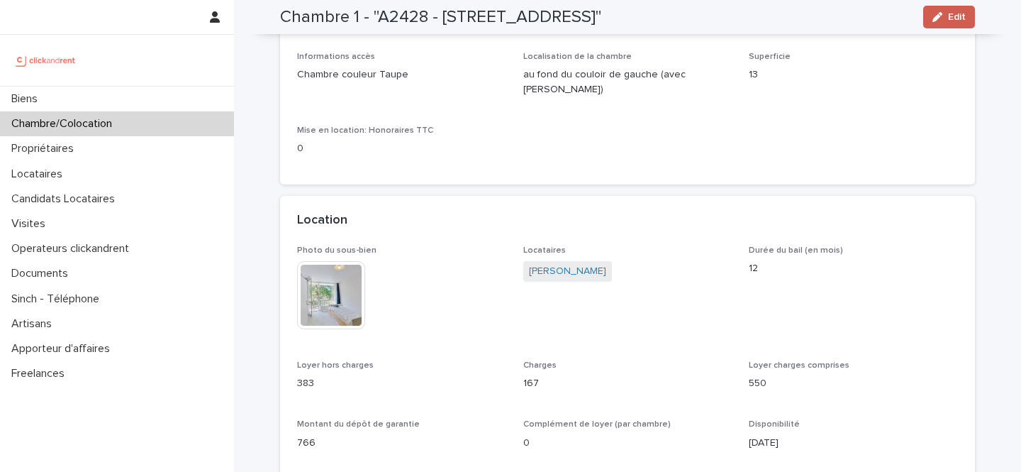
click at [947, 20] on div "button" at bounding box center [940, 17] width 16 height 10
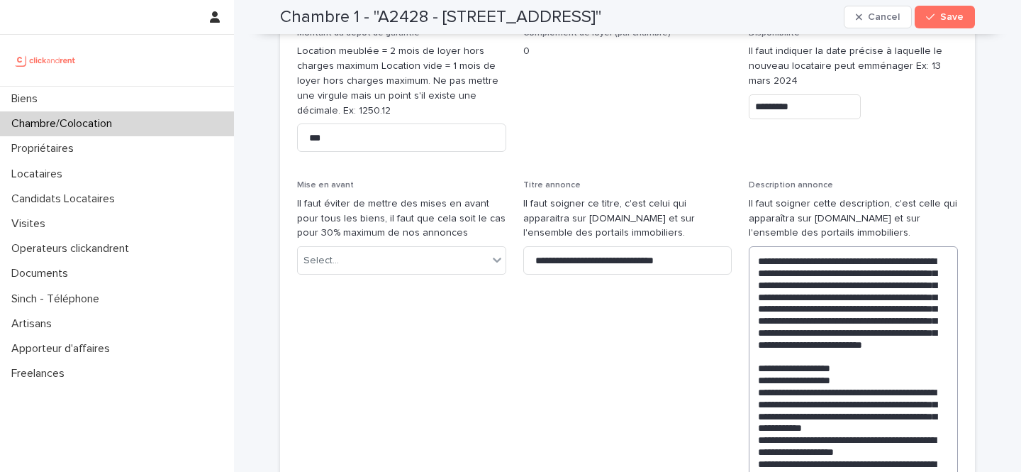
scroll to position [804, 0]
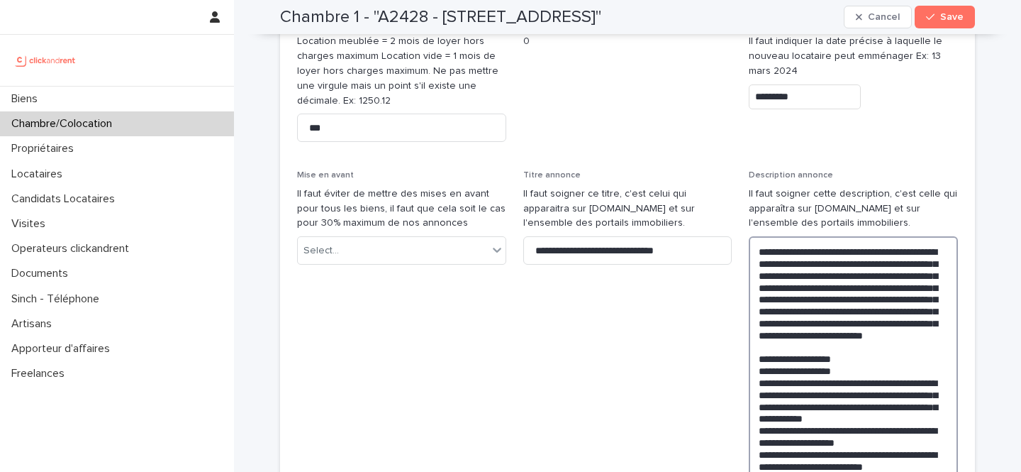
type textarea "**********"
click at [963, 10] on button "Save" at bounding box center [945, 17] width 60 height 23
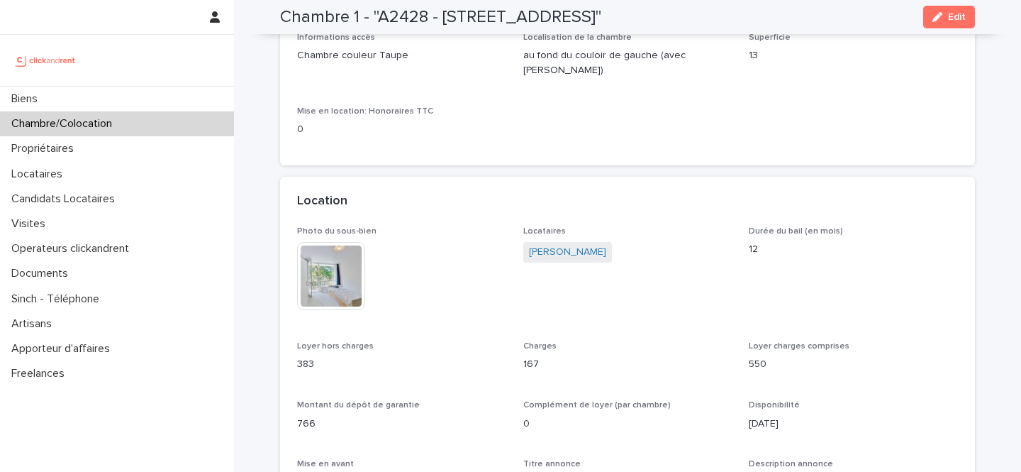
scroll to position [113, 0]
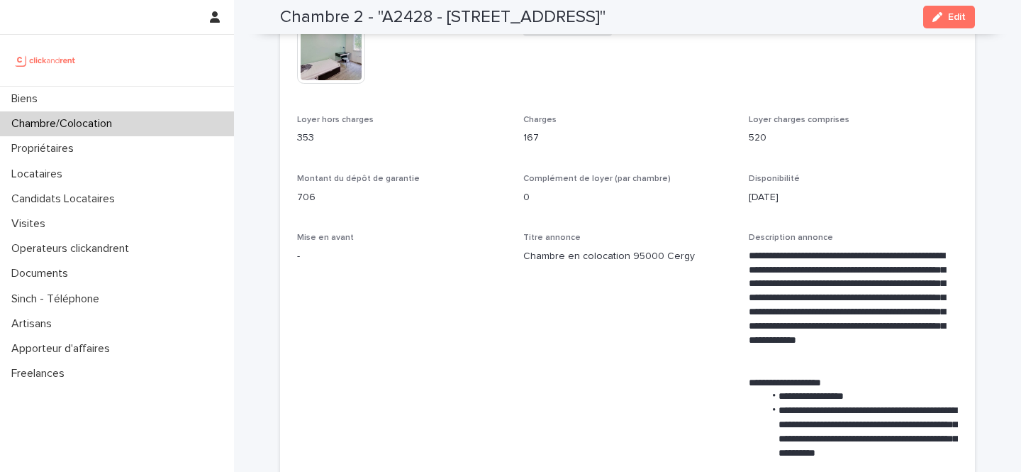
scroll to position [413, 0]
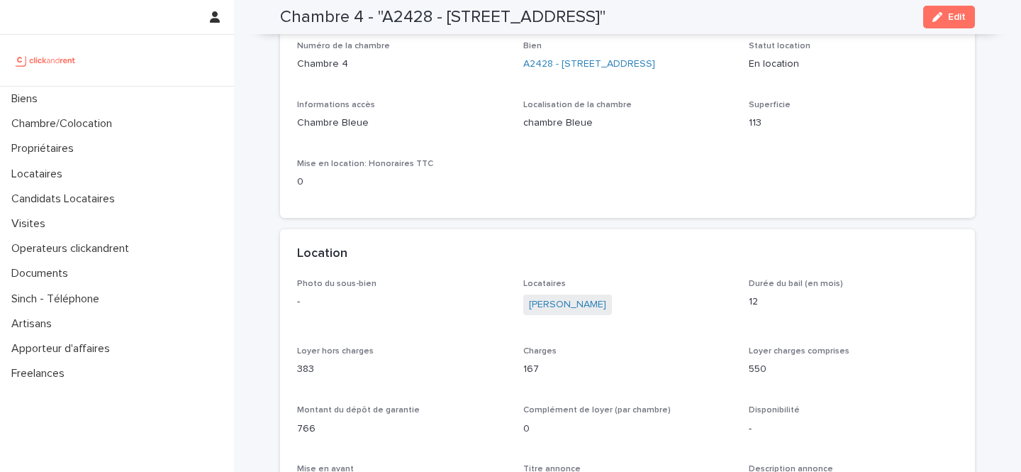
scroll to position [106, 0]
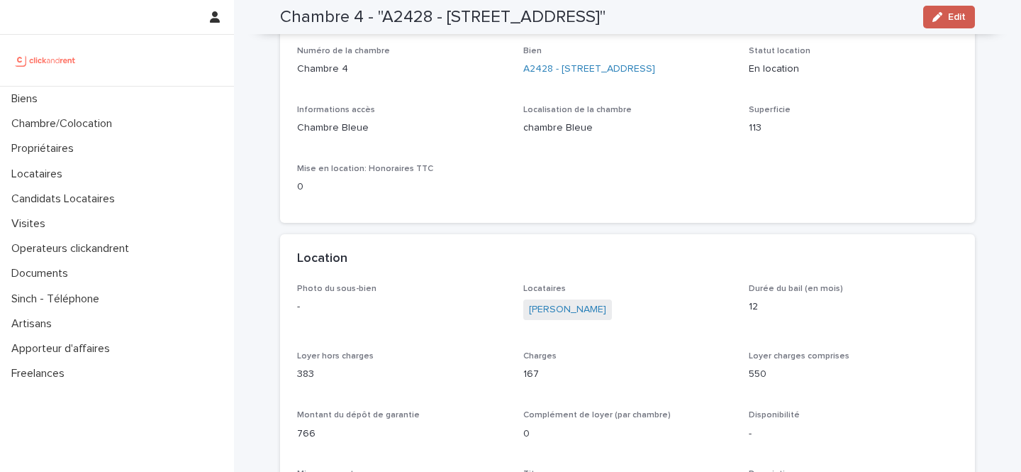
click at [944, 21] on div "button" at bounding box center [940, 17] width 16 height 10
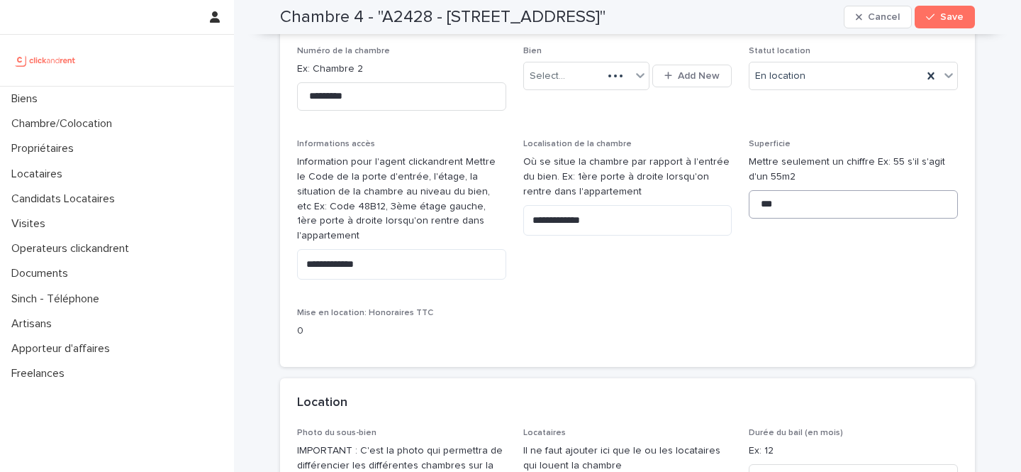
click at [789, 184] on p "Mettre seulement un chiffre Ex: 55 s'il s'agit d'un 55m2" at bounding box center [853, 170] width 209 height 30
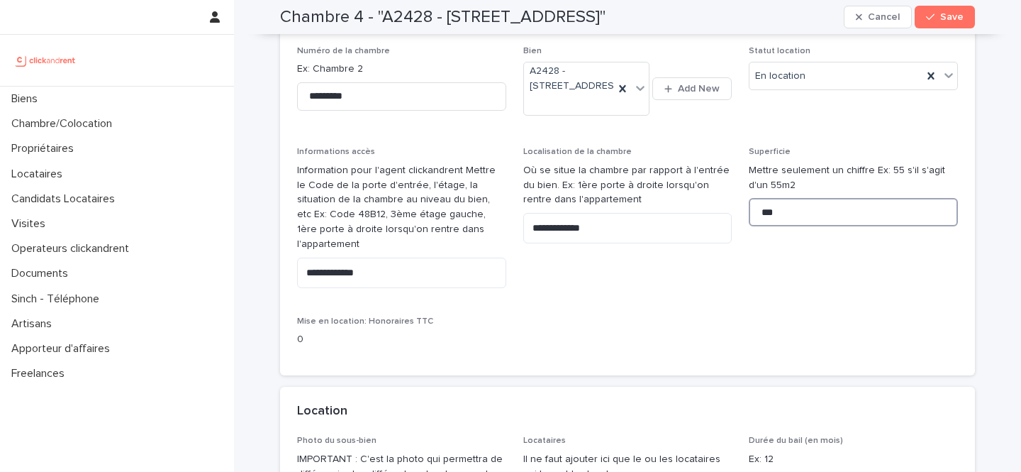
click at [801, 225] on input "***" at bounding box center [853, 212] width 209 height 28
type input "**"
click at [937, 16] on div "button" at bounding box center [933, 17] width 14 height 10
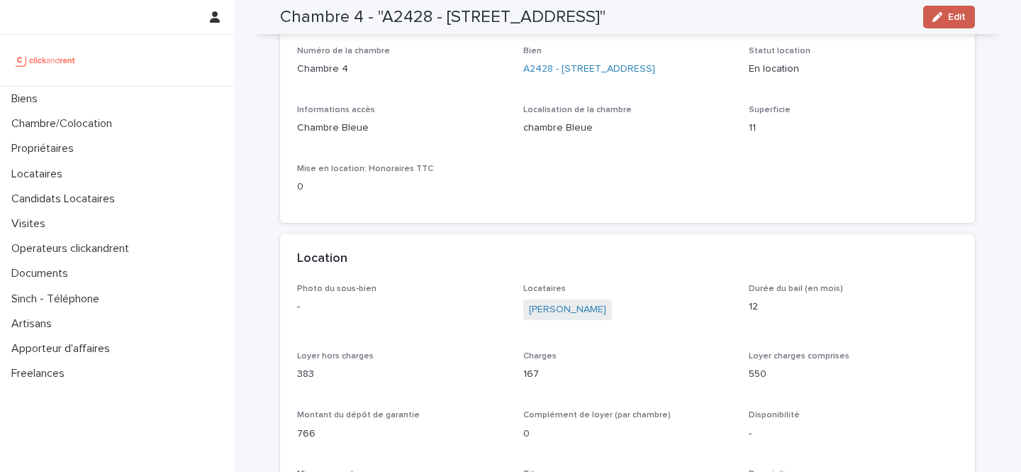
click at [929, 18] on button "Edit" at bounding box center [949, 17] width 52 height 23
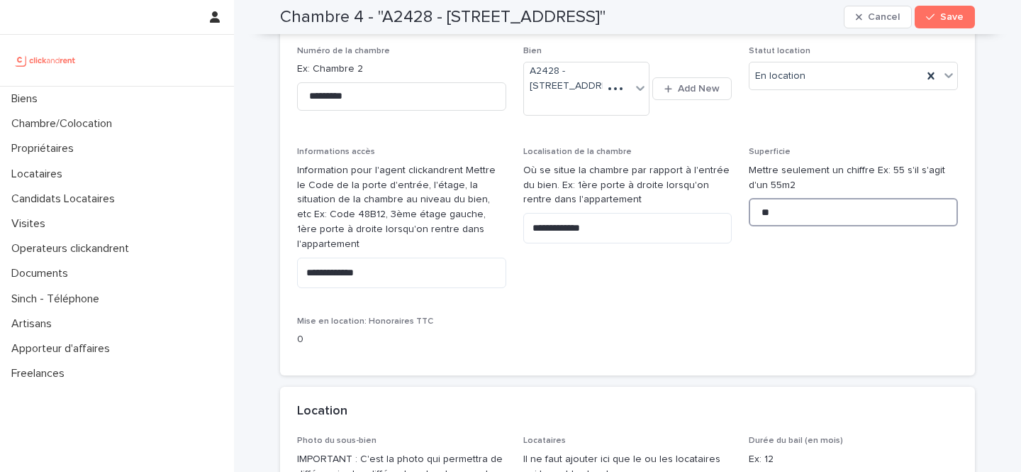
click at [784, 226] on input "**" at bounding box center [853, 212] width 209 height 28
type input "**"
click at [949, 9] on button "Save" at bounding box center [945, 17] width 60 height 23
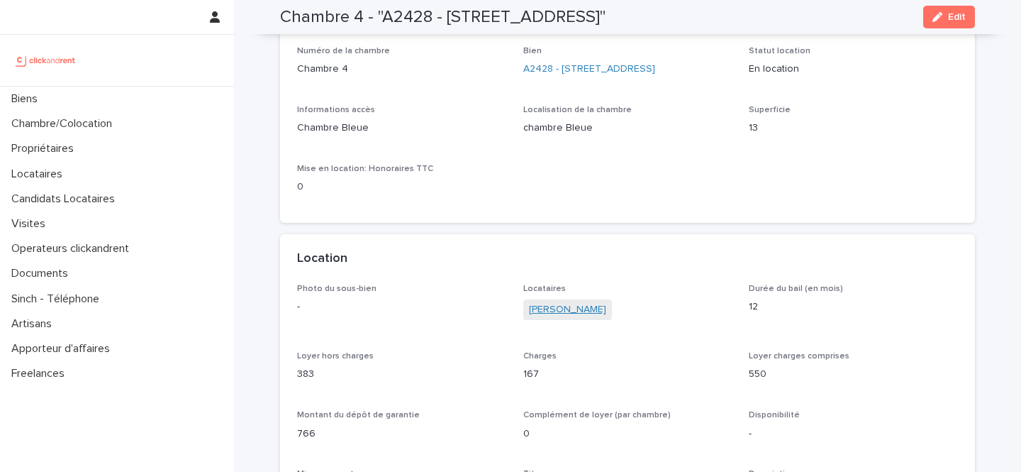
click at [559, 317] on link "Damien Parent" at bounding box center [567, 309] width 77 height 15
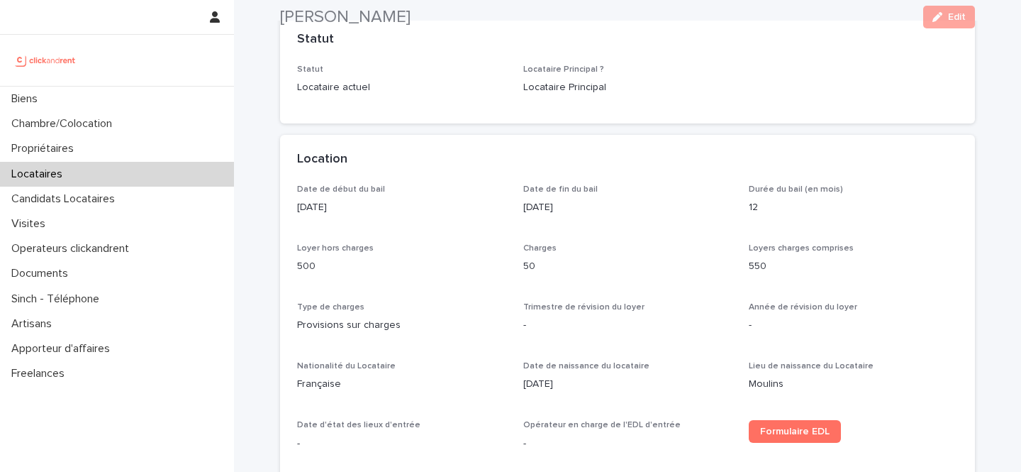
scroll to position [346, 0]
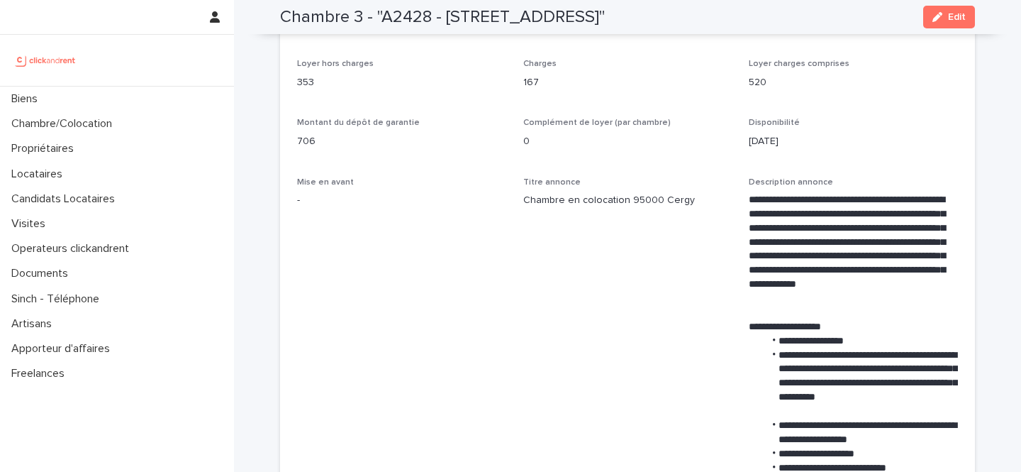
scroll to position [447, 0]
